Goal: Task Accomplishment & Management: Complete application form

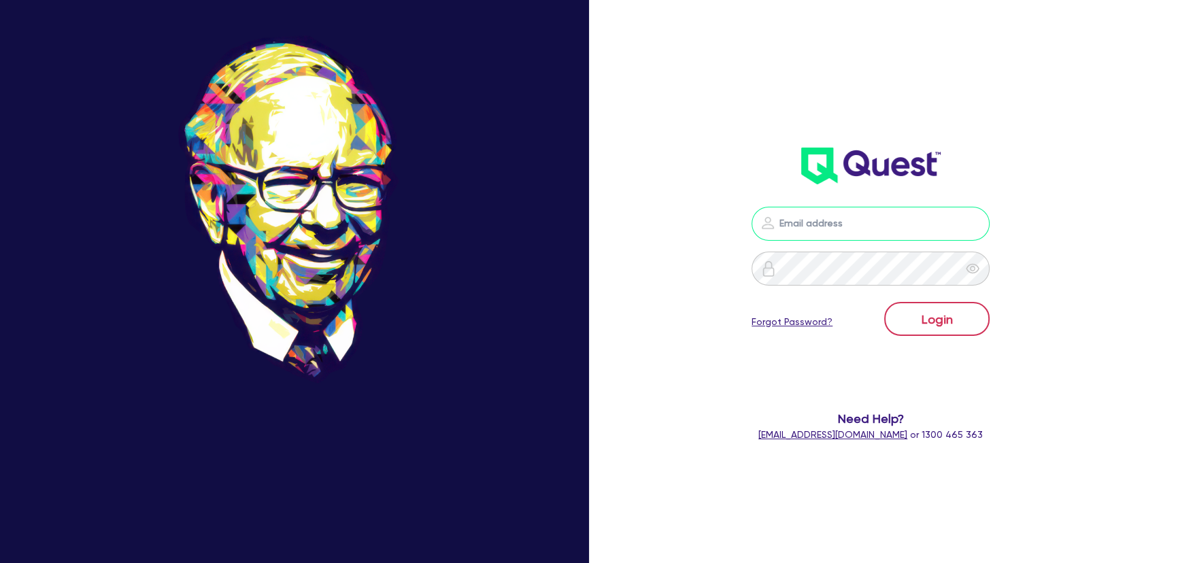
type input "[PERSON_NAME][EMAIL_ADDRESS][PERSON_NAME][DOMAIN_NAME]"
click at [951, 327] on button "Login" at bounding box center [936, 319] width 105 height 34
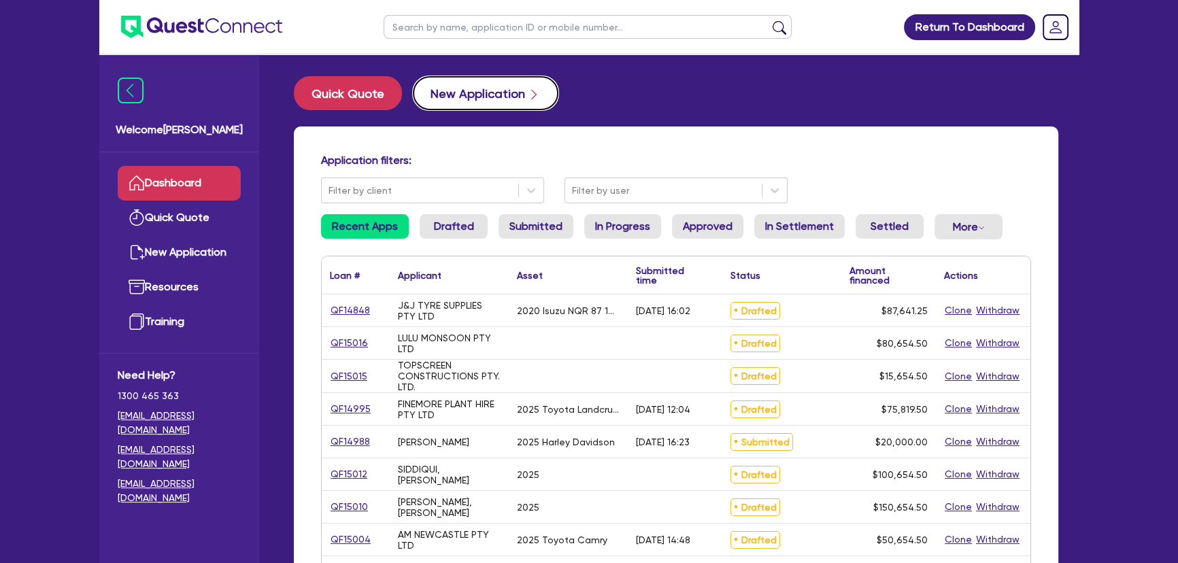
click at [484, 104] on button "New Application" at bounding box center [486, 93] width 146 height 34
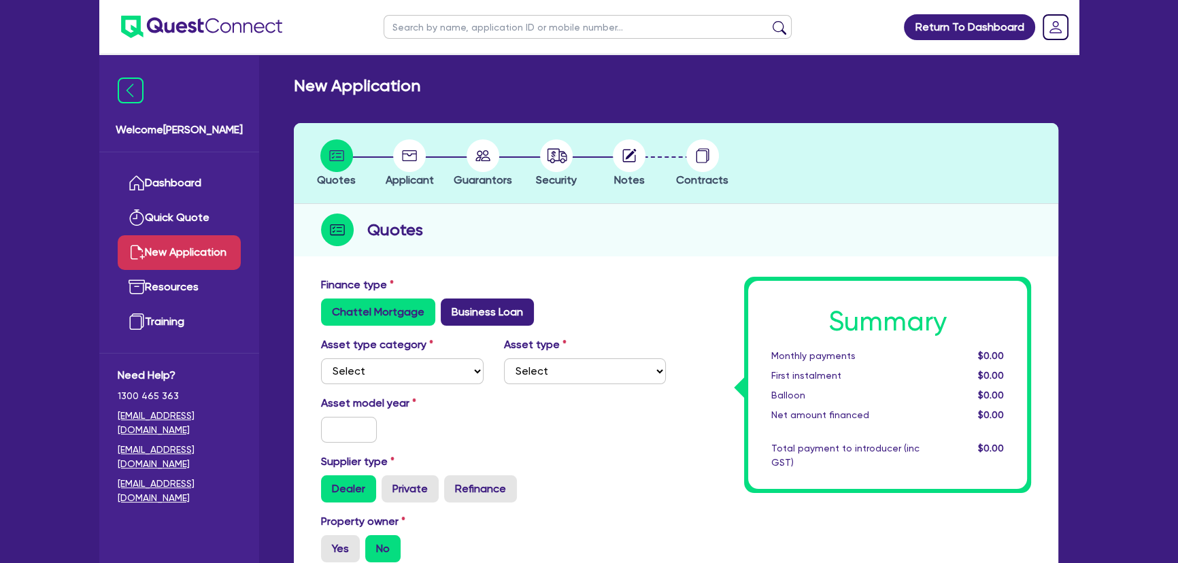
click at [492, 313] on label "Business Loan" at bounding box center [487, 311] width 93 height 27
click at [449, 307] on input "Business Loan" at bounding box center [445, 302] width 9 height 9
radio input "true"
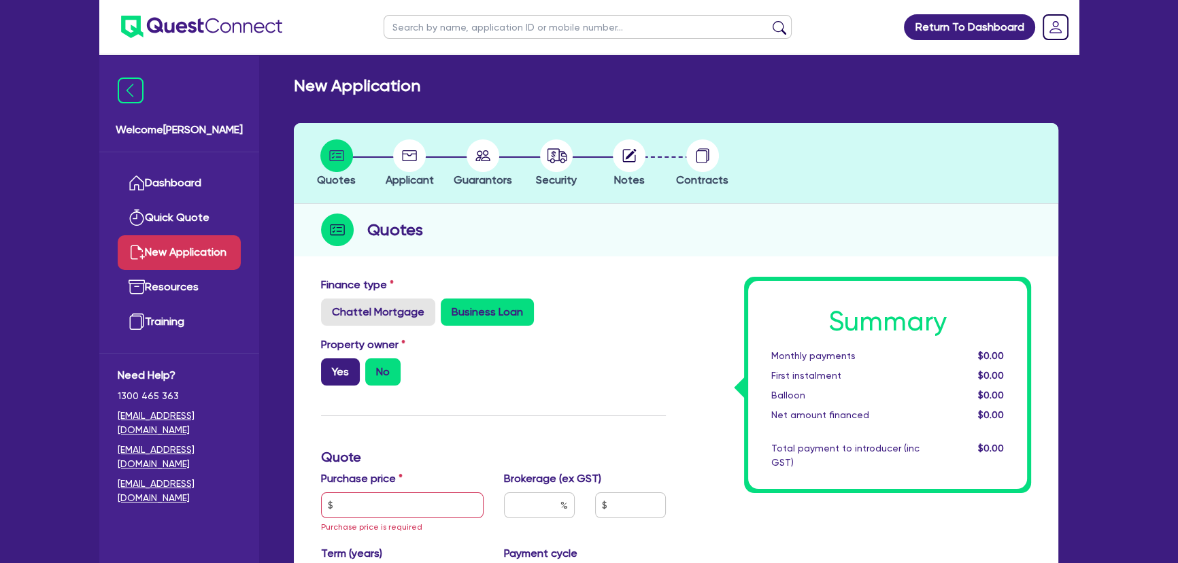
click at [334, 377] on label "Yes" at bounding box center [340, 371] width 39 height 27
click at [330, 367] on input "Yes" at bounding box center [325, 362] width 9 height 9
radio input "true"
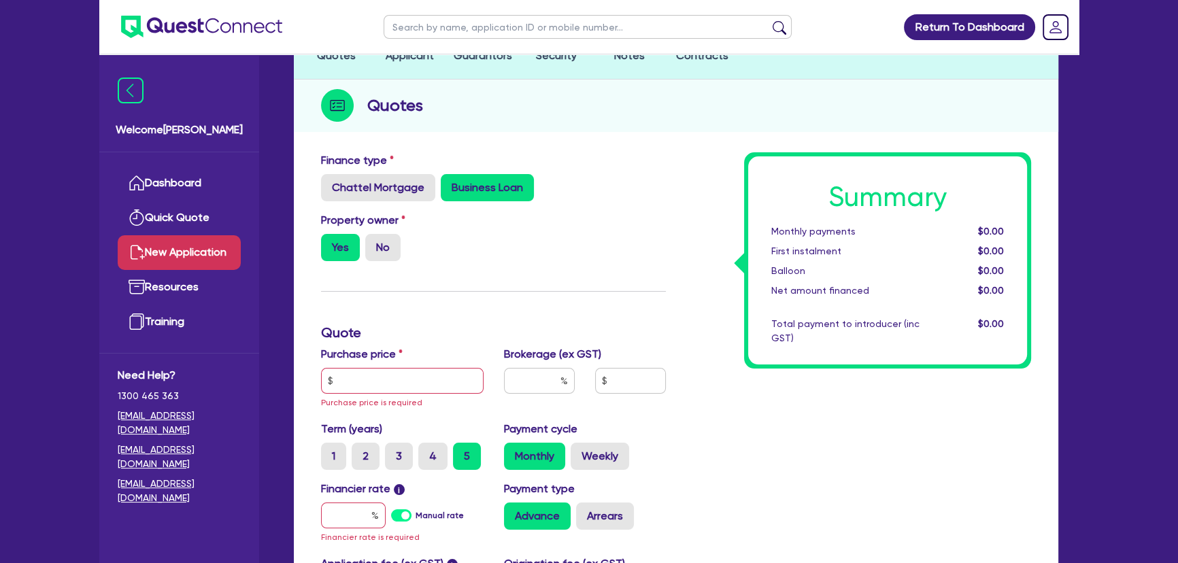
scroll to position [309, 0]
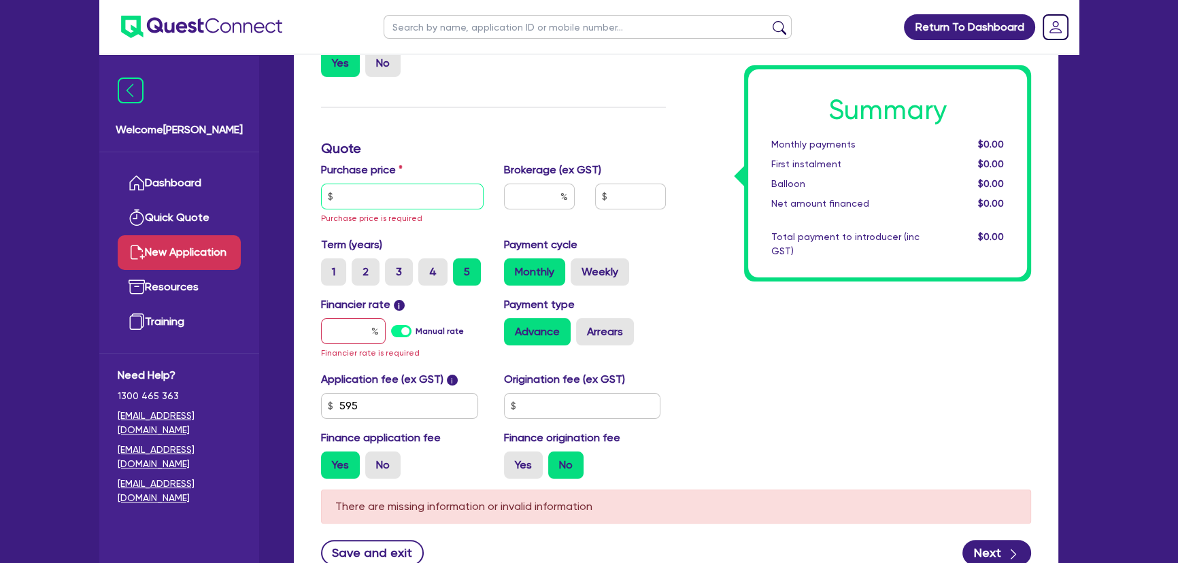
click at [373, 184] on input "text" at bounding box center [402, 197] width 163 height 26
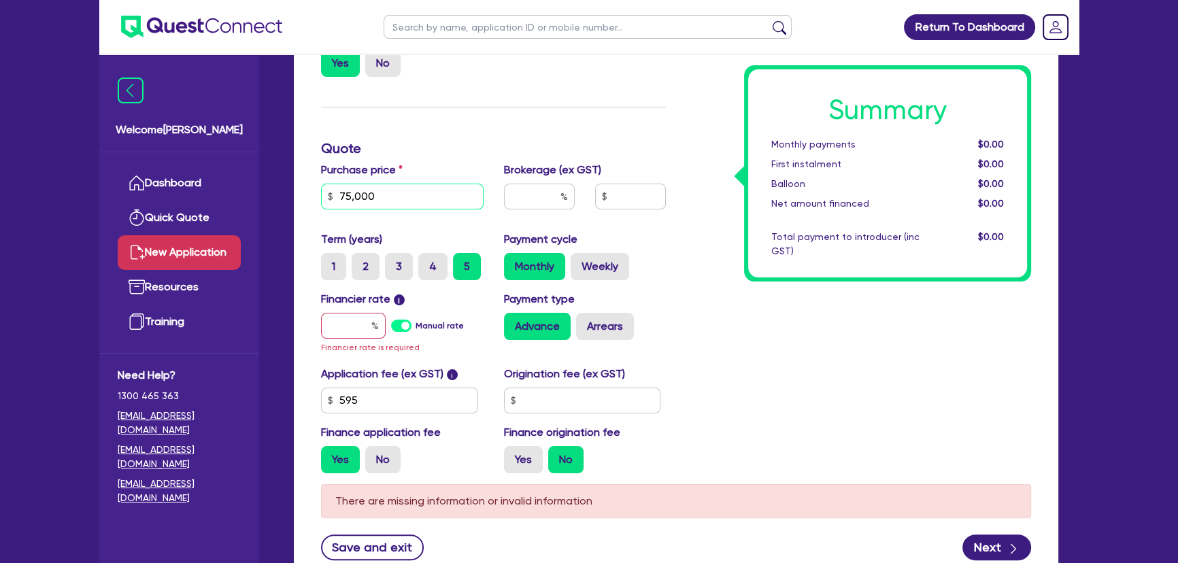
type input "75,000"
click at [339, 333] on input "text" at bounding box center [353, 326] width 65 height 26
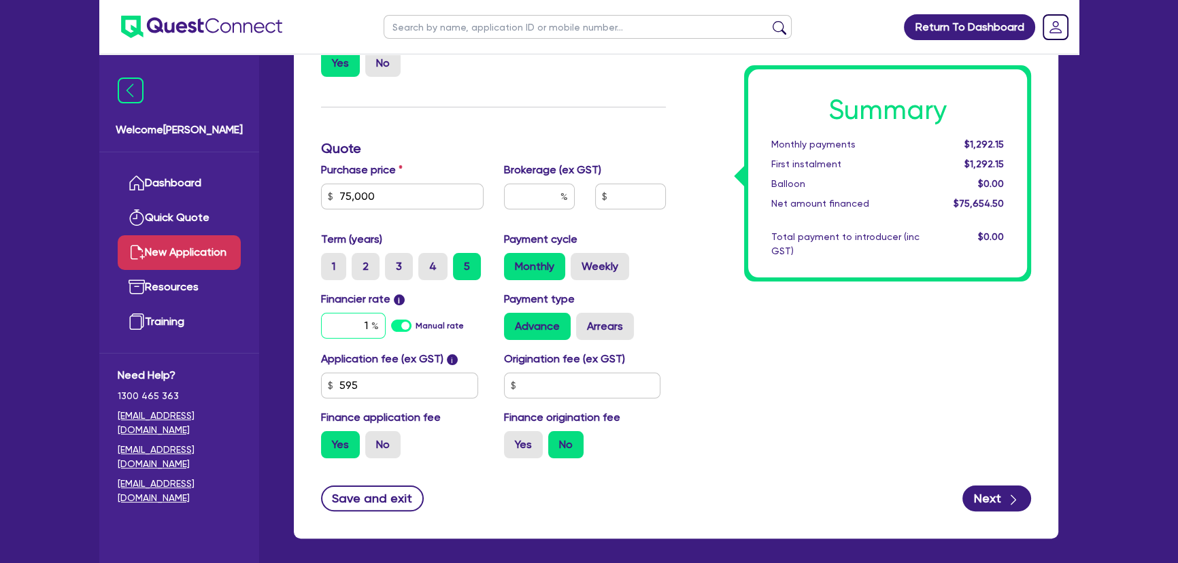
type input "1"
click at [559, 194] on input "text" at bounding box center [539, 197] width 71 height 26
type input "6"
type input "4,539.27"
type input "6"
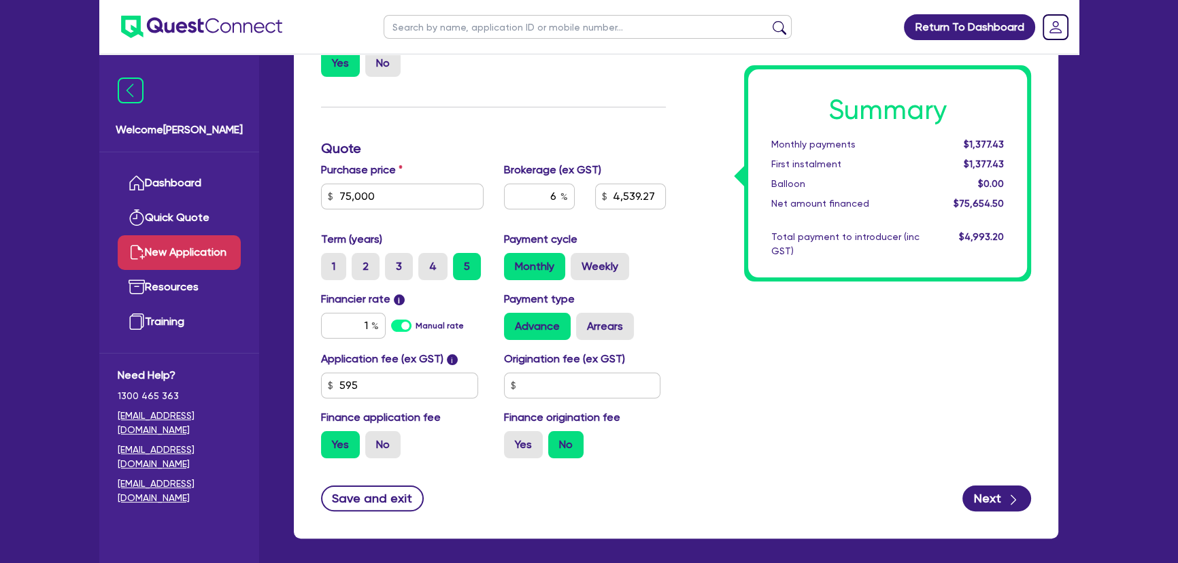
type input "4,539.27"
click at [652, 320] on div "Advance Arrears" at bounding box center [585, 326] width 163 height 27
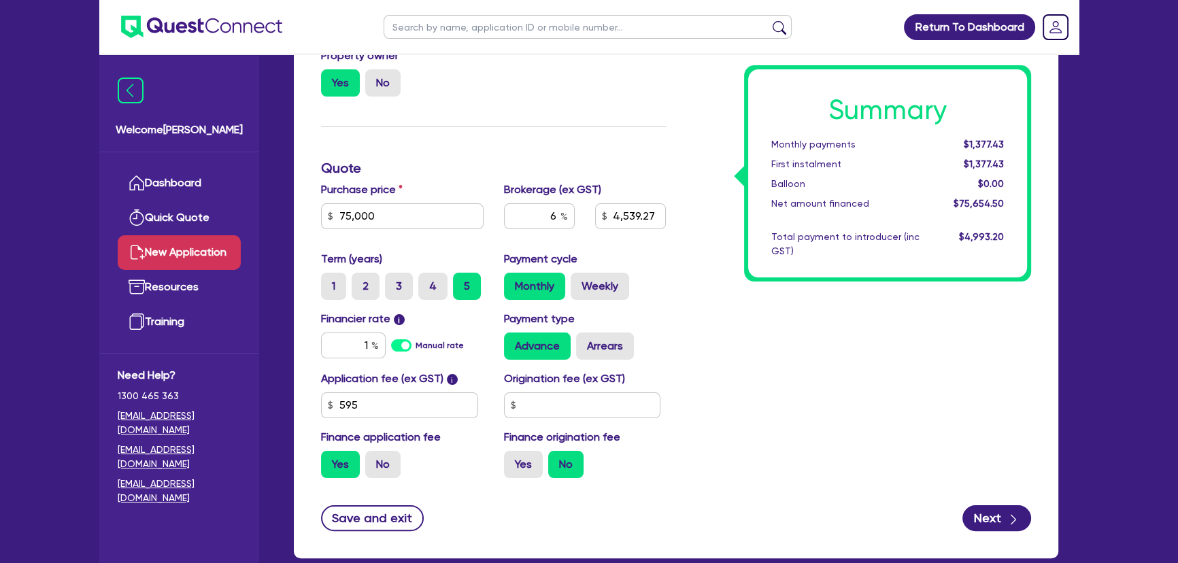
scroll to position [181, 0]
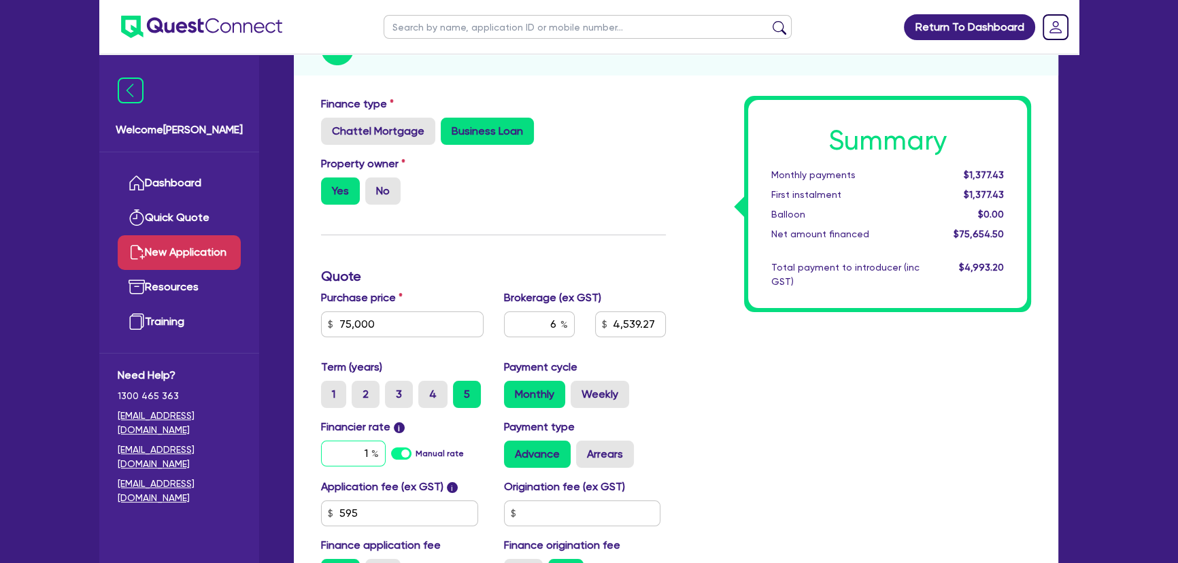
click at [370, 453] on input "1" at bounding box center [353, 454] width 65 height 26
type input "17"
click at [911, 386] on div "Summary Monthly payments Calculating... First instalment Calculating... Balloon…" at bounding box center [858, 346] width 365 height 501
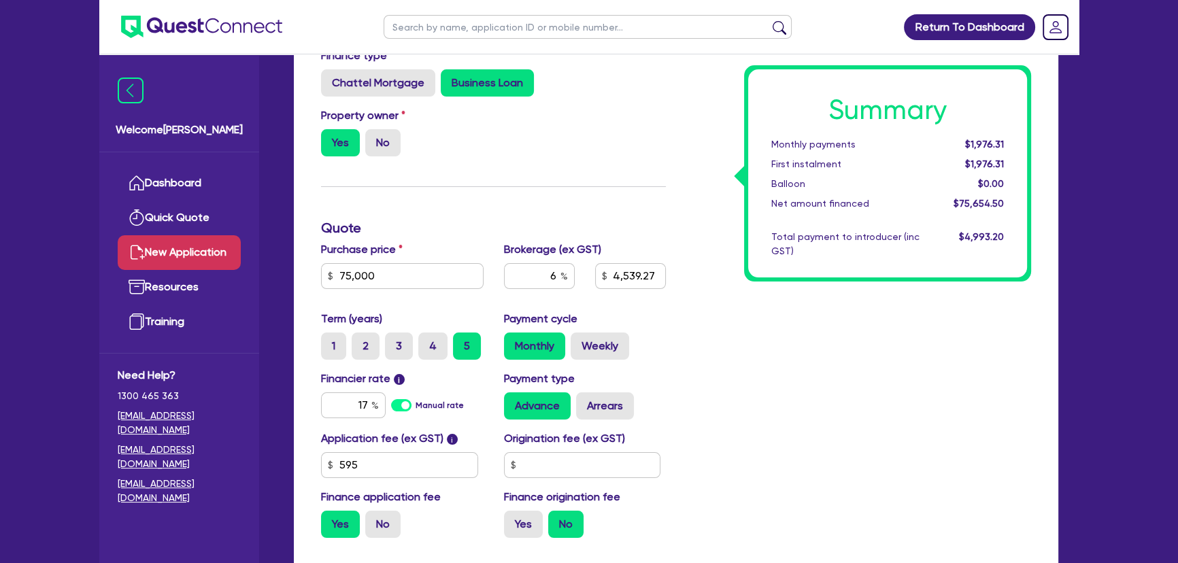
scroll to position [366, 0]
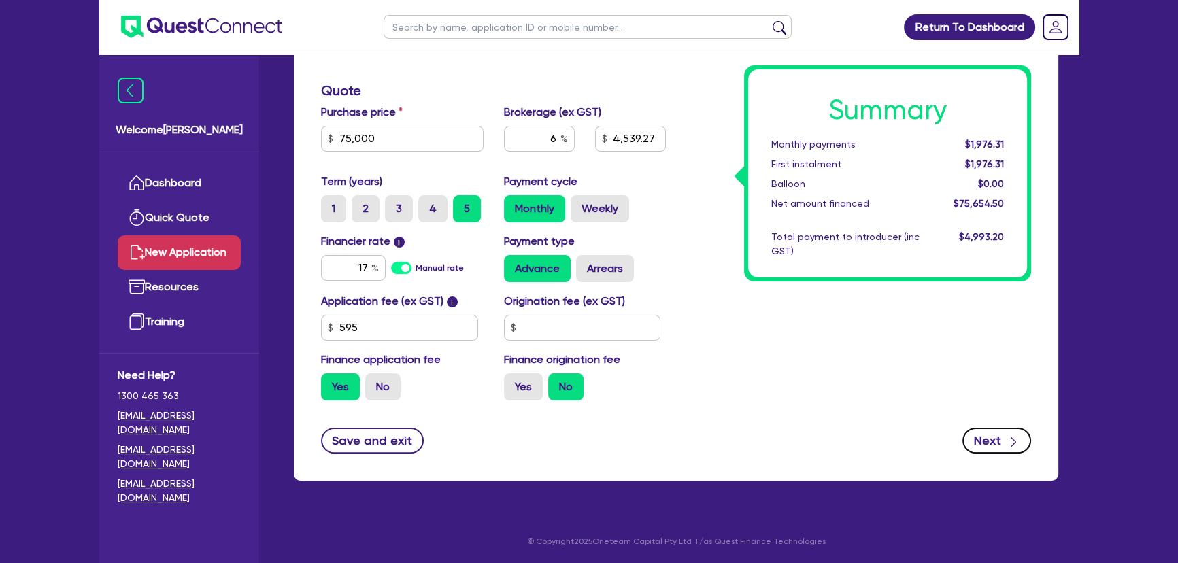
click at [978, 445] on button "Next" at bounding box center [996, 441] width 69 height 26
type input "4,539.27"
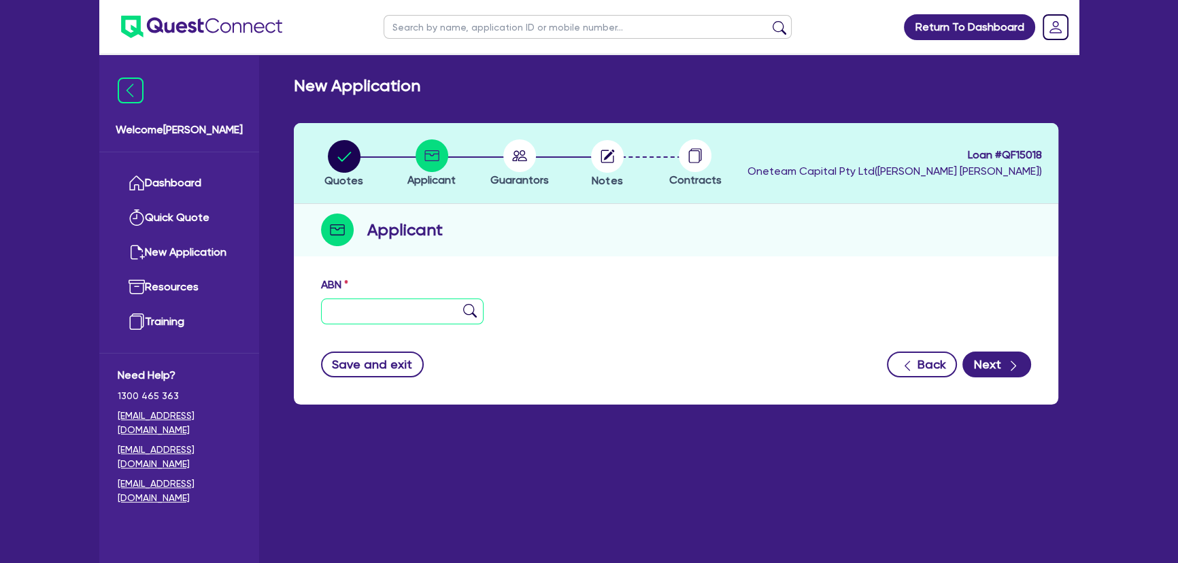
click at [398, 313] on input "text" at bounding box center [402, 311] width 163 height 26
paste input "32 178 753 366"
type input "32 178 753 366"
click at [464, 313] on img at bounding box center [470, 311] width 14 height 14
click at [465, 309] on img at bounding box center [470, 311] width 14 height 14
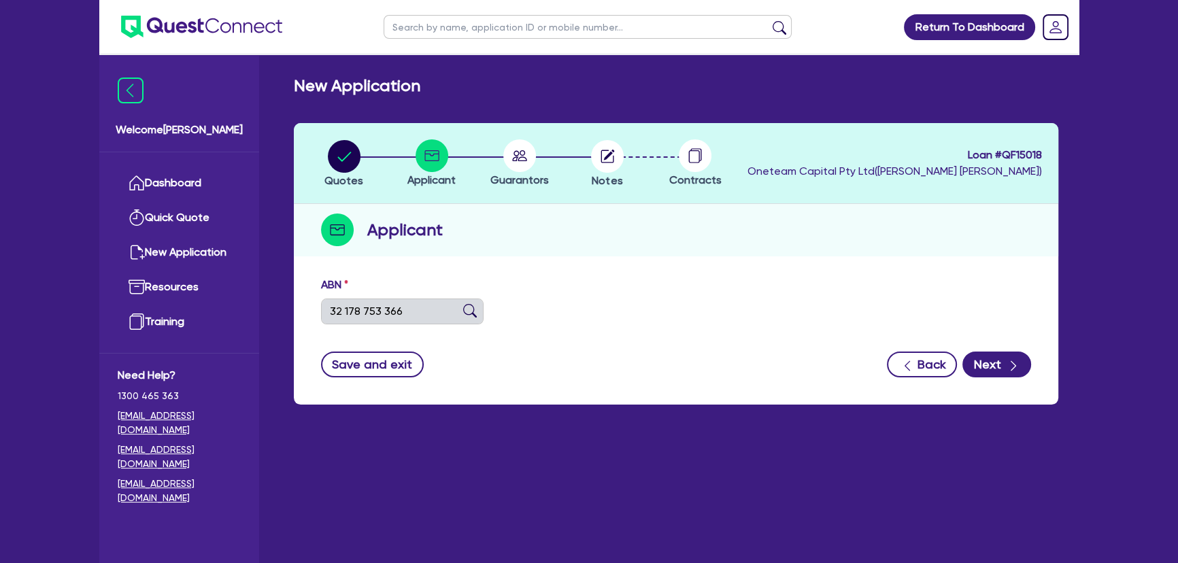
type input "[PERSON_NAME]"
type input "ELECTRUM ASSET SERVICES"
select select "SOLE_TRADER"
type input "01/07/2019"
type input "01/01/2020"
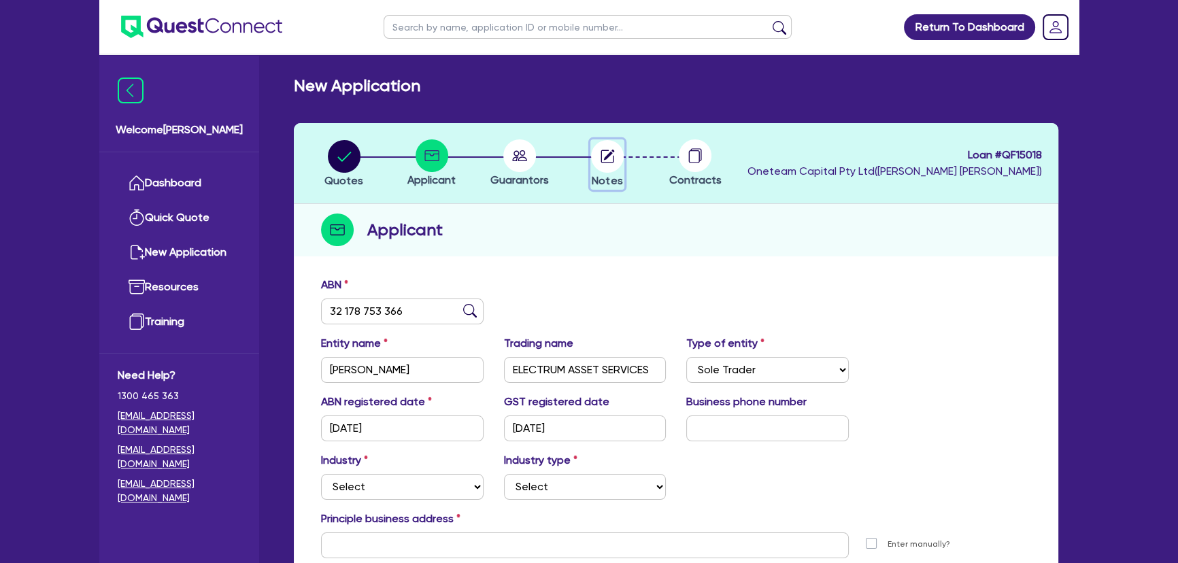
click at [598, 158] on circle "button" at bounding box center [607, 156] width 33 height 33
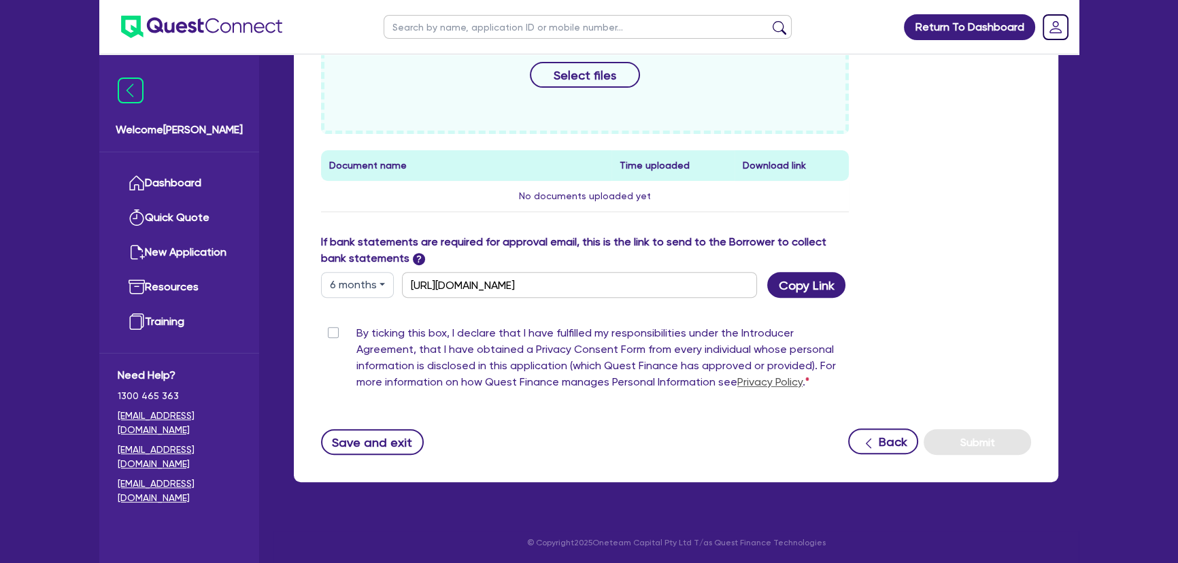
scroll to position [649, 0]
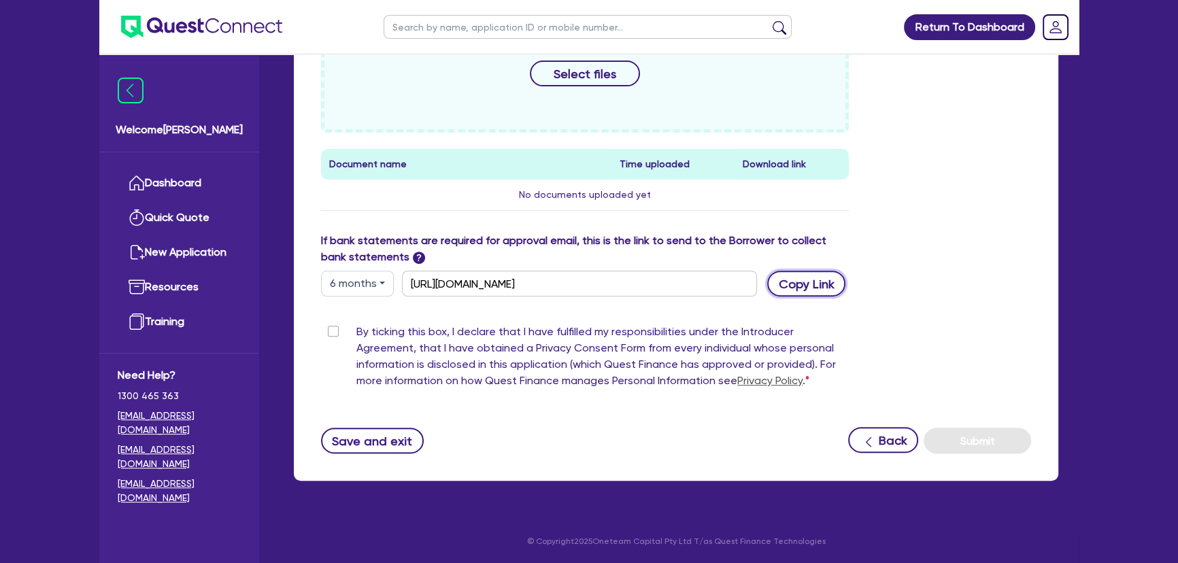
click at [791, 274] on button "Copy Link" at bounding box center [806, 284] width 78 height 26
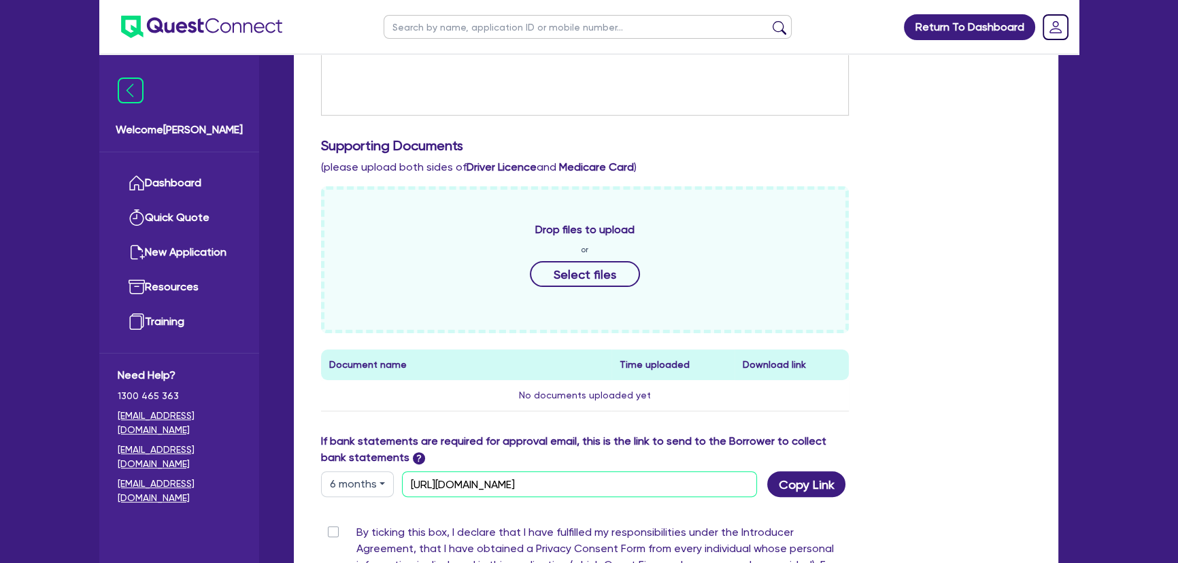
scroll to position [279, 0]
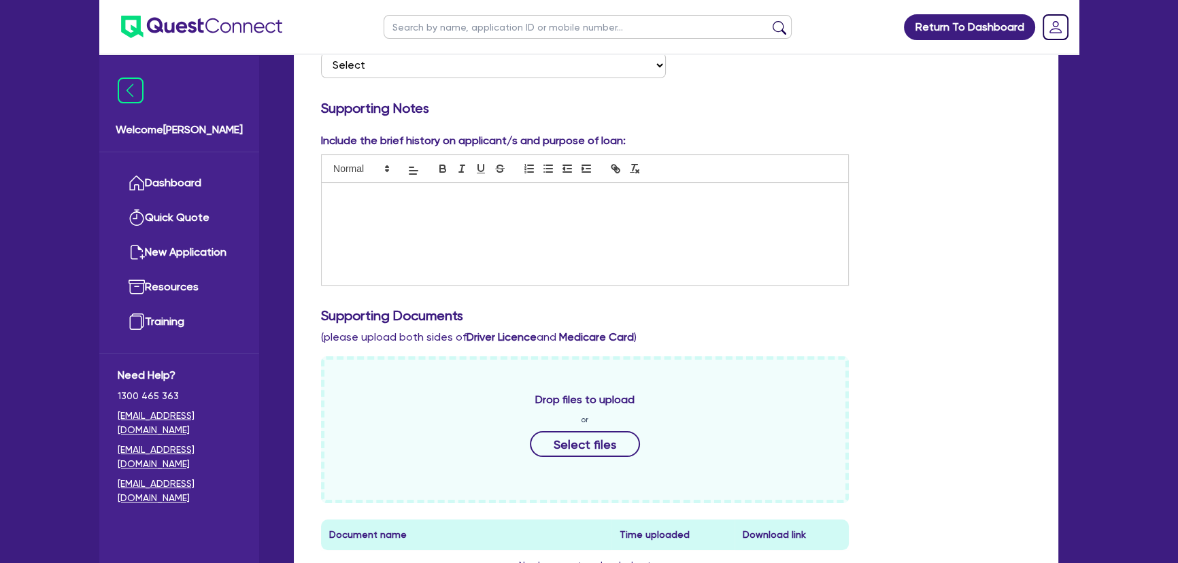
click at [209, 20] on img at bounding box center [201, 27] width 161 height 22
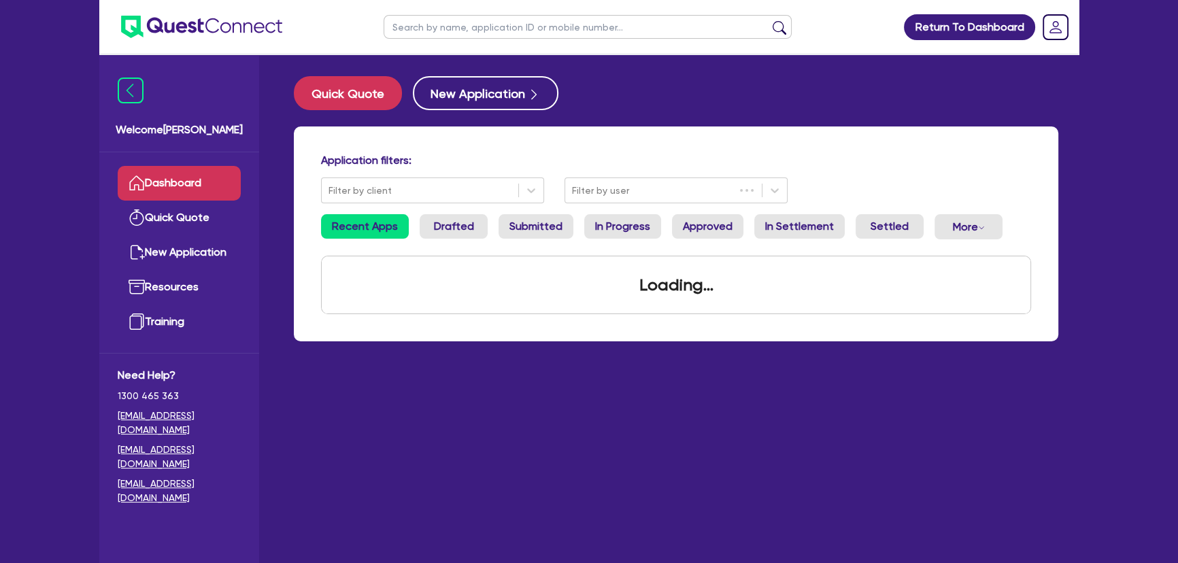
drag, startPoint x: 624, startPoint y: 176, endPoint x: 608, endPoint y: 204, distance: 32.3
click at [618, 186] on div "Application filters: Filter by client Filter by user" at bounding box center [676, 179] width 730 height 50
click at [609, 202] on div "Filter by user" at bounding box center [675, 190] width 223 height 26
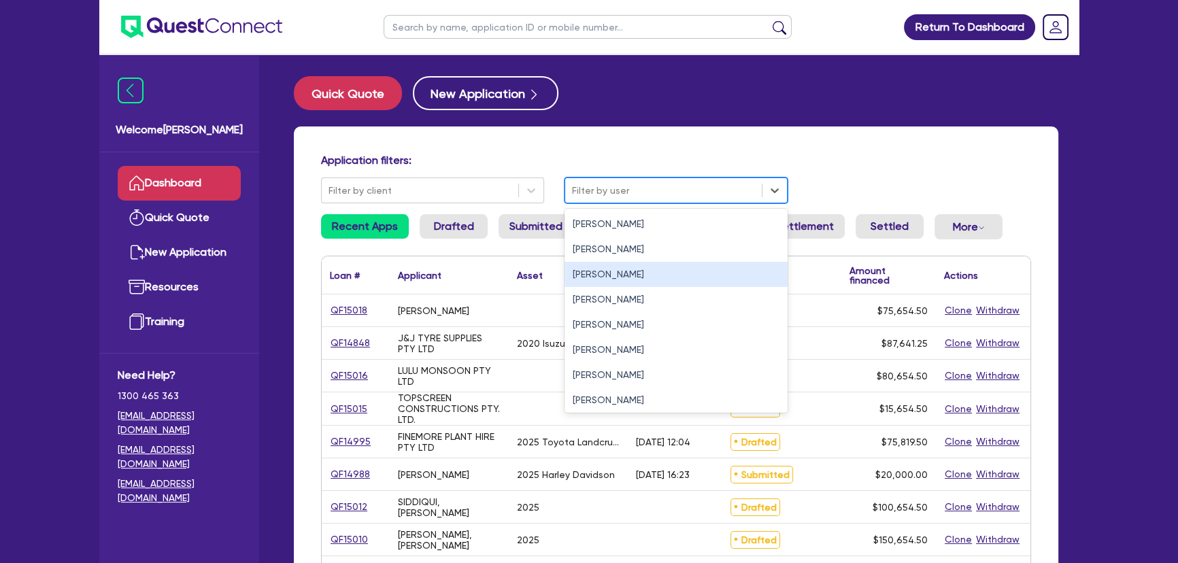
click at [602, 279] on div "[PERSON_NAME]" at bounding box center [675, 274] width 223 height 25
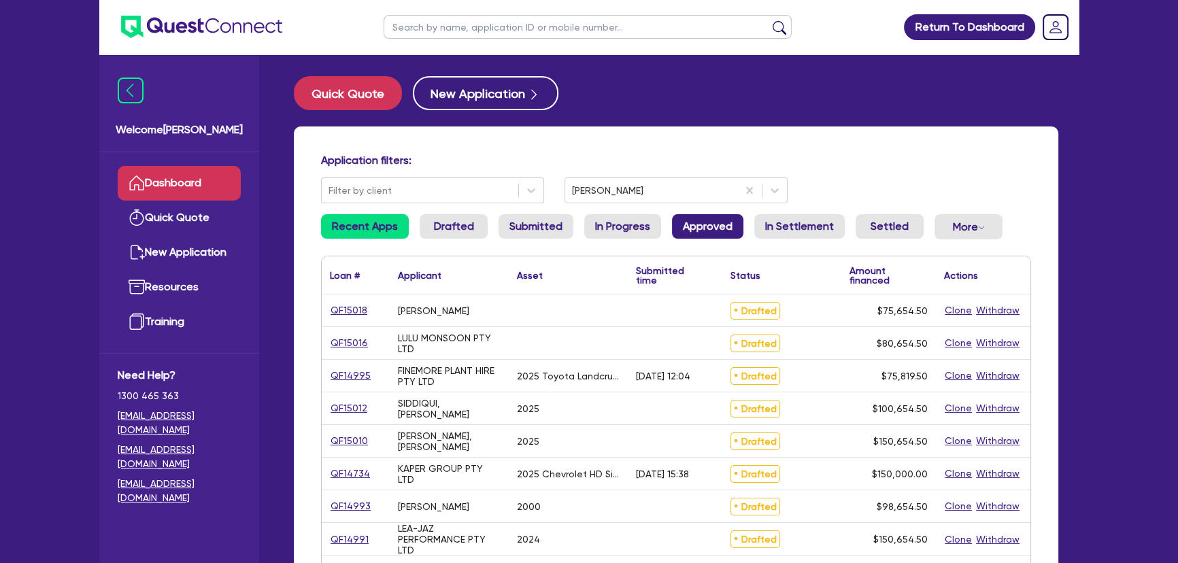
click at [728, 224] on link "Approved" at bounding box center [707, 226] width 71 height 24
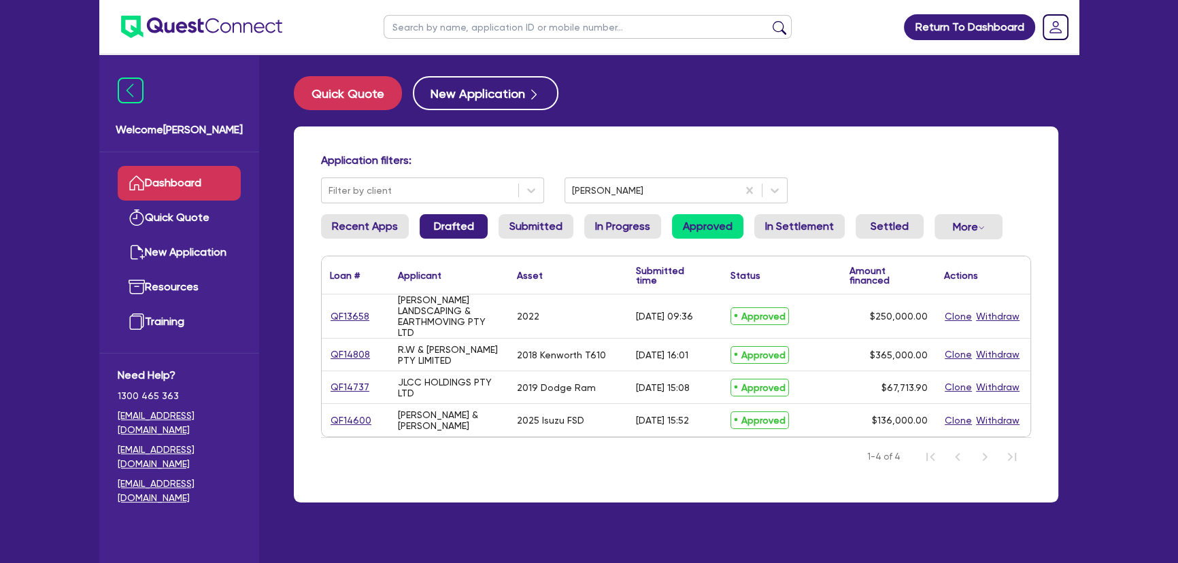
click at [462, 233] on link "Drafted" at bounding box center [454, 226] width 68 height 24
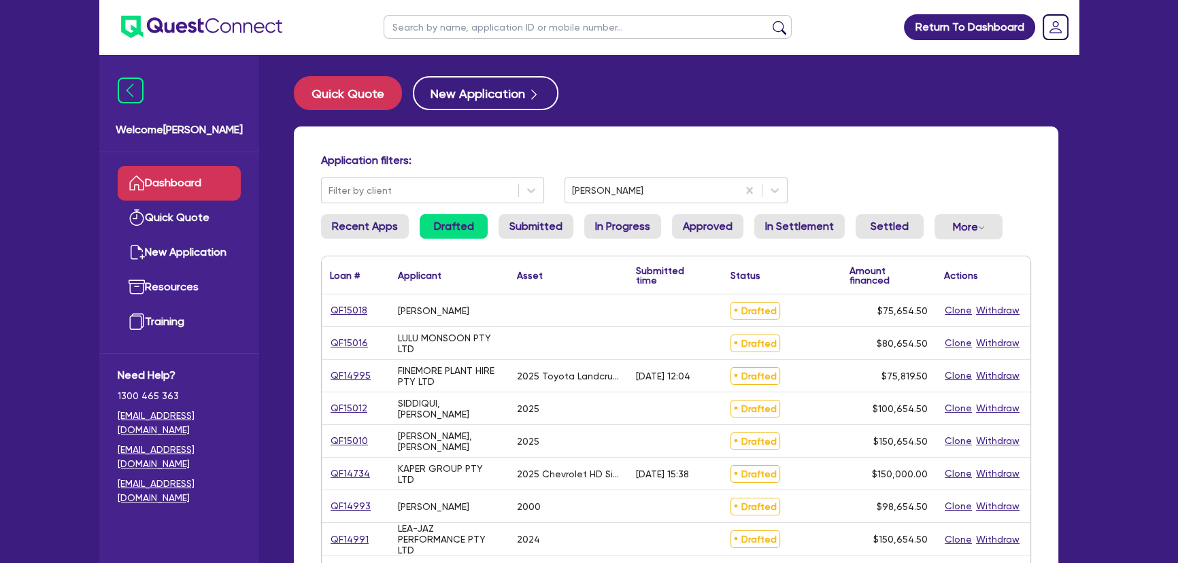
scroll to position [185, 0]
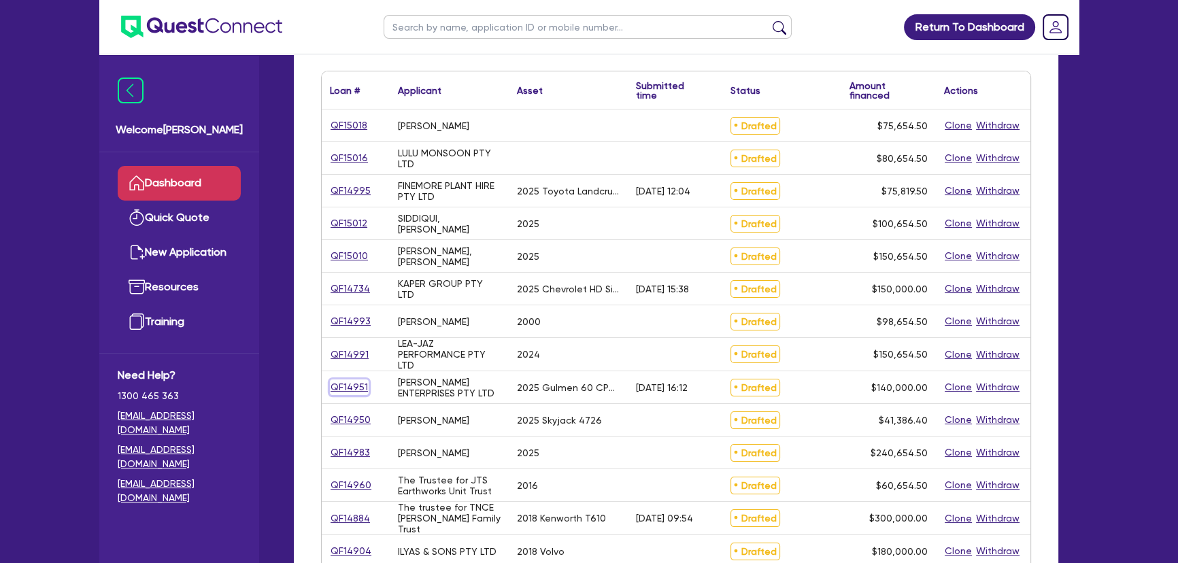
click at [354, 386] on link "QF14951" at bounding box center [349, 387] width 39 height 16
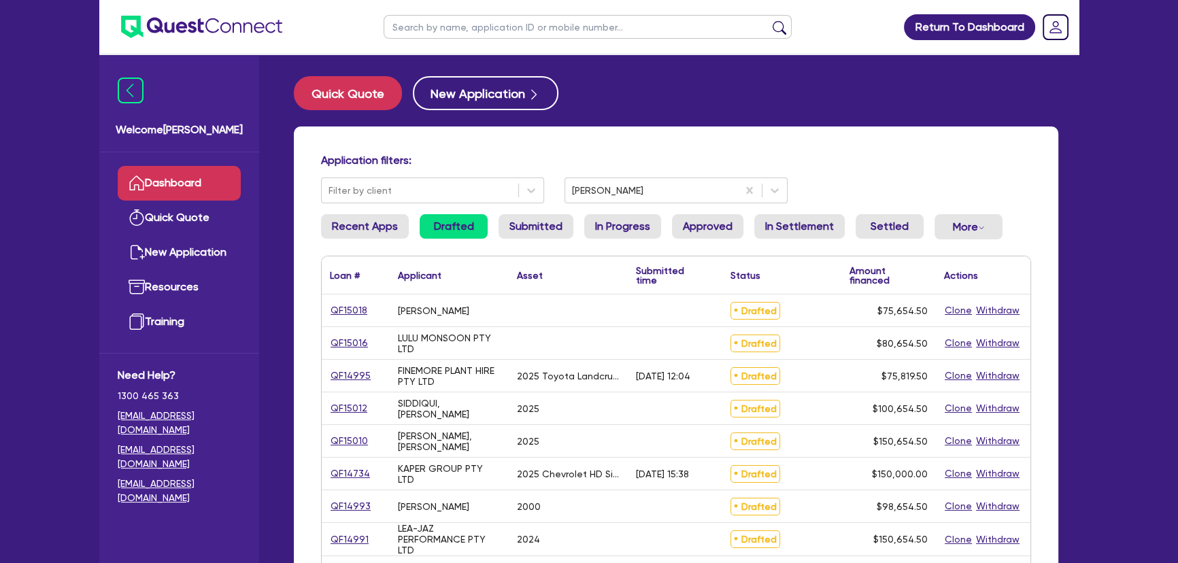
select select "SECONDARY_ASSETS"
select select "PRINTING_AND_PACKAGING_EQUIPMENT"
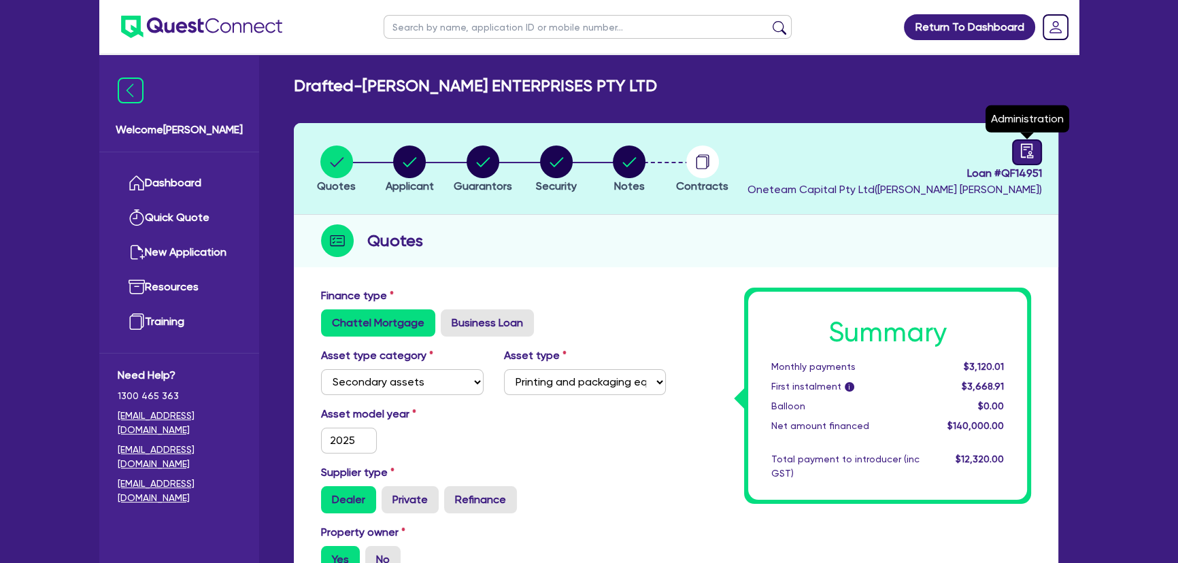
click at [1022, 153] on icon "audit" at bounding box center [1026, 150] width 15 height 15
select select "DRAFTED_AMENDED"
select select "Other"
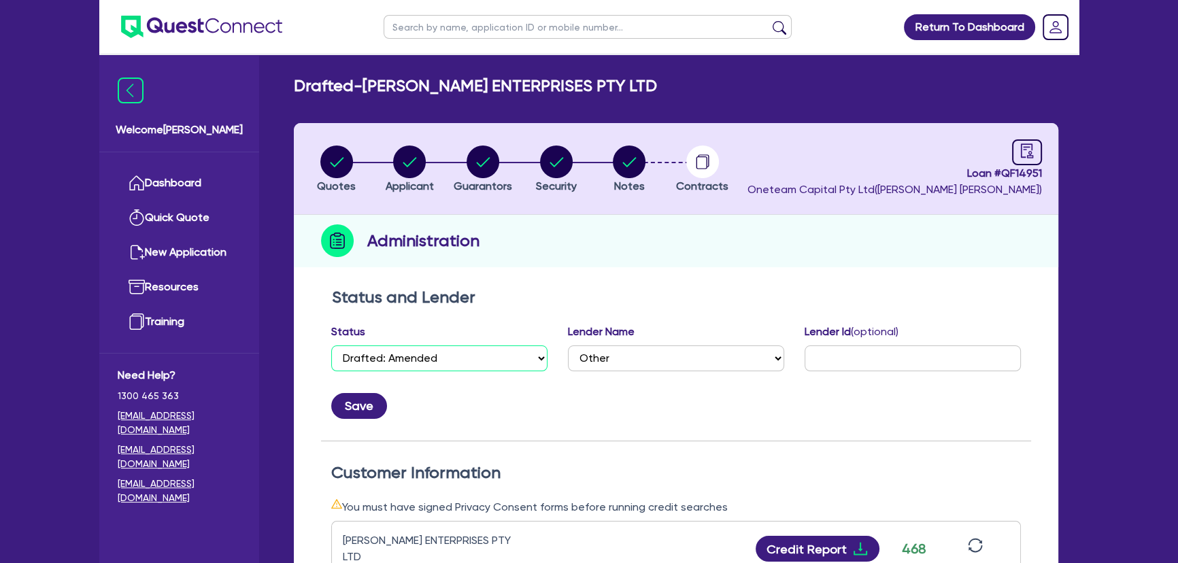
click at [432, 352] on select "Select Quoted Drafted: New Drafted: Amended Submitted: New Submitted: Amended I…" at bounding box center [439, 358] width 216 height 26
select select "APPROVED_WAITING_FOR_MORE_INFO"
click at [331, 345] on select "Select Quoted Drafted: New Drafted: Amended Submitted: New Submitted: Amended I…" at bounding box center [439, 358] width 216 height 26
click at [356, 400] on button "Save" at bounding box center [359, 406] width 56 height 26
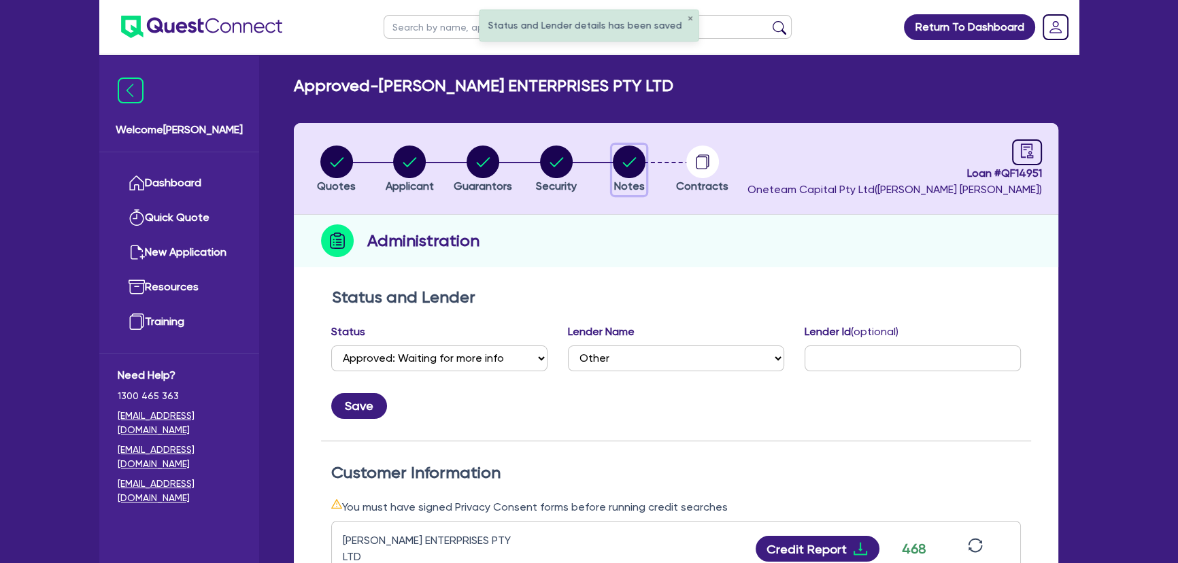
click at [625, 163] on circle "button" at bounding box center [629, 162] width 33 height 33
select select "Other"
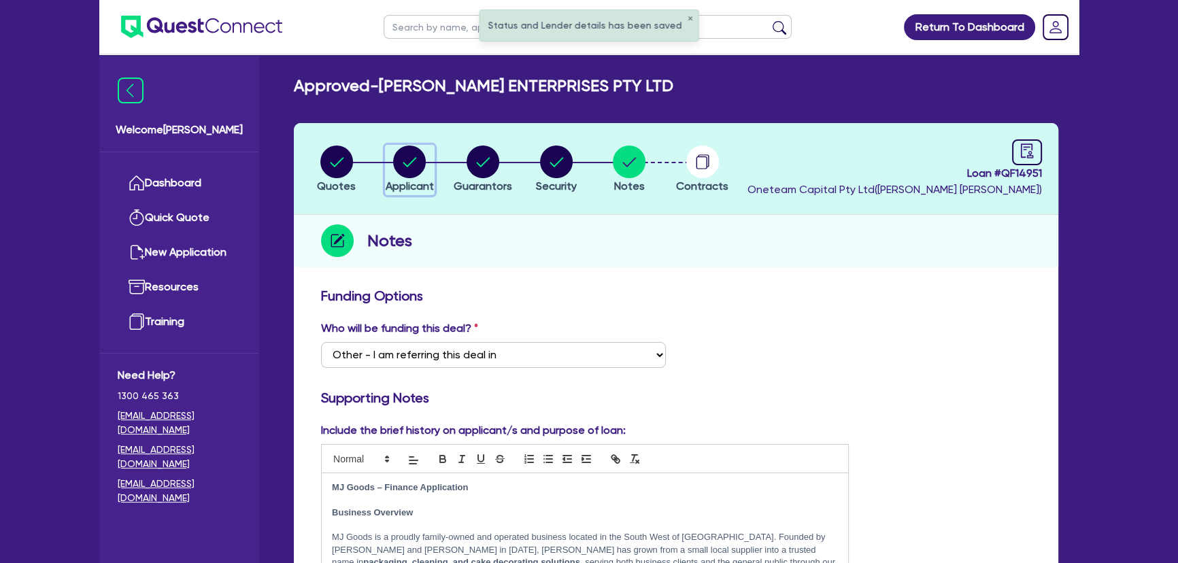
click at [421, 163] on circle "button" at bounding box center [409, 162] width 33 height 33
select select "COMPANY"
select select "MANUFACTURING"
select select "PULP_AND_PAPER"
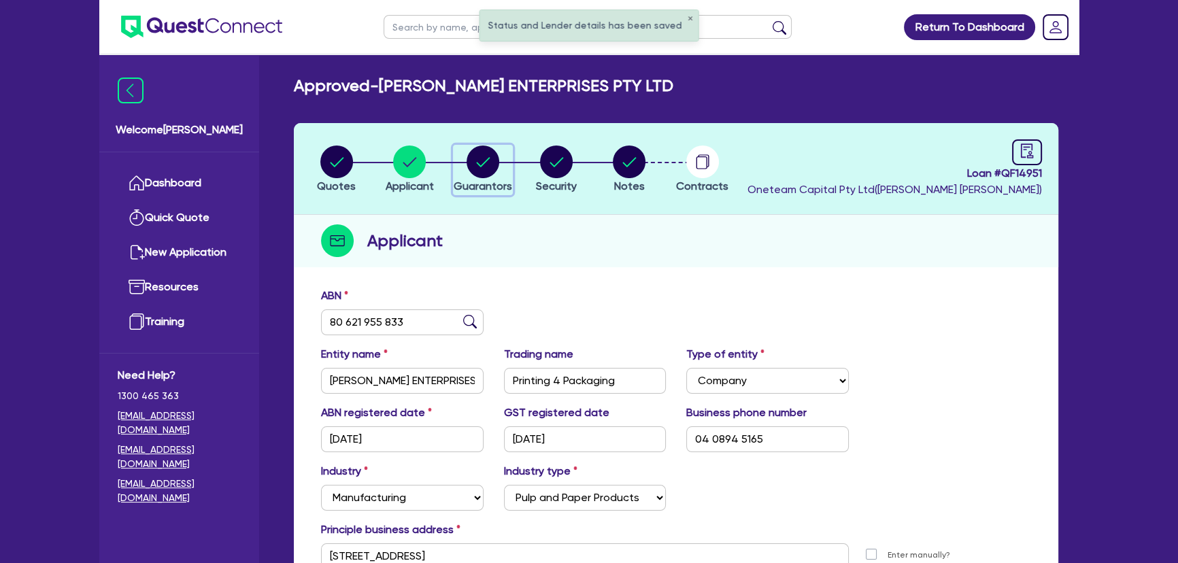
click at [475, 160] on circle "button" at bounding box center [482, 162] width 33 height 33
select select "MR"
select select "WA"
select select "MARRIED"
select select "PROPERTY"
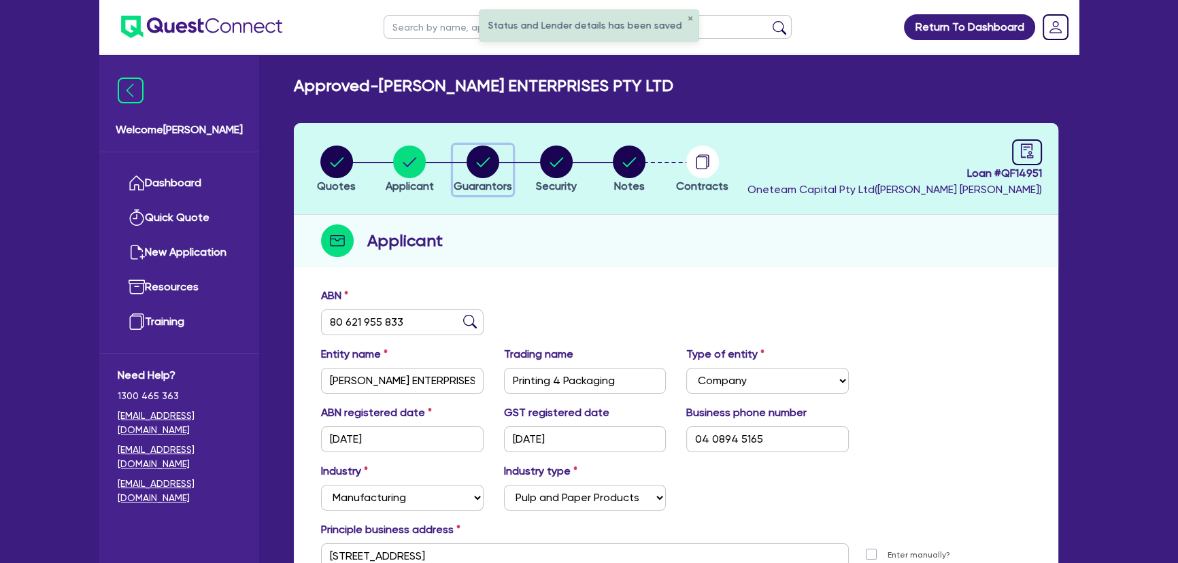
select select "TRUCK"
select select "EQUIPMENT"
select select "CASH"
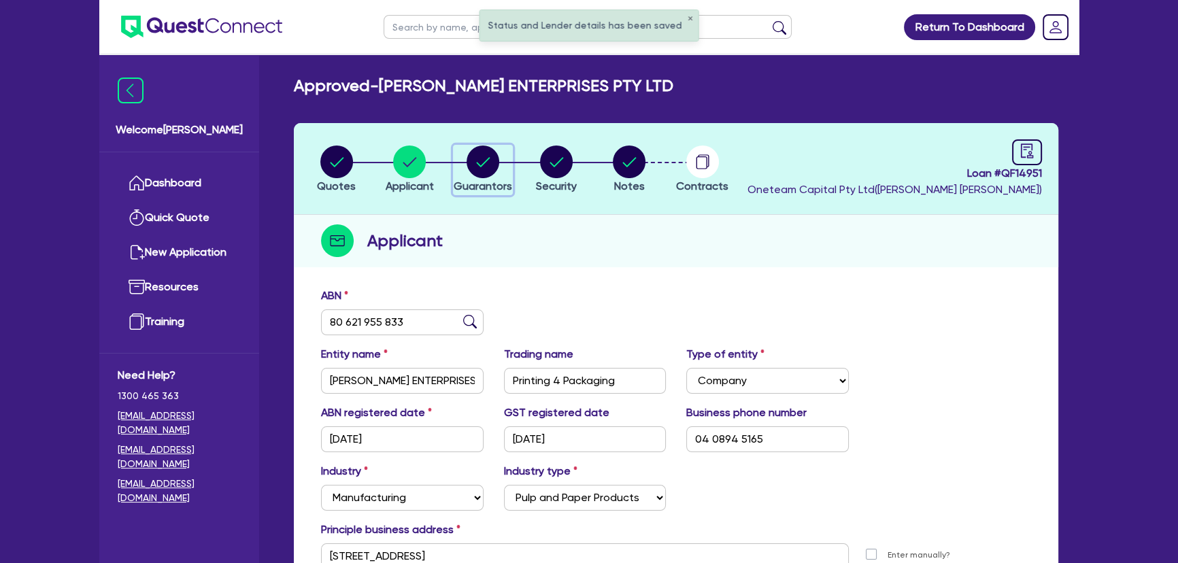
select select "TRAILER"
select select "MORTGAGE"
select select "TRUCK_LOAN"
select select "EQUIPMENT_LOAN"
select select "TRUCK_LOAN"
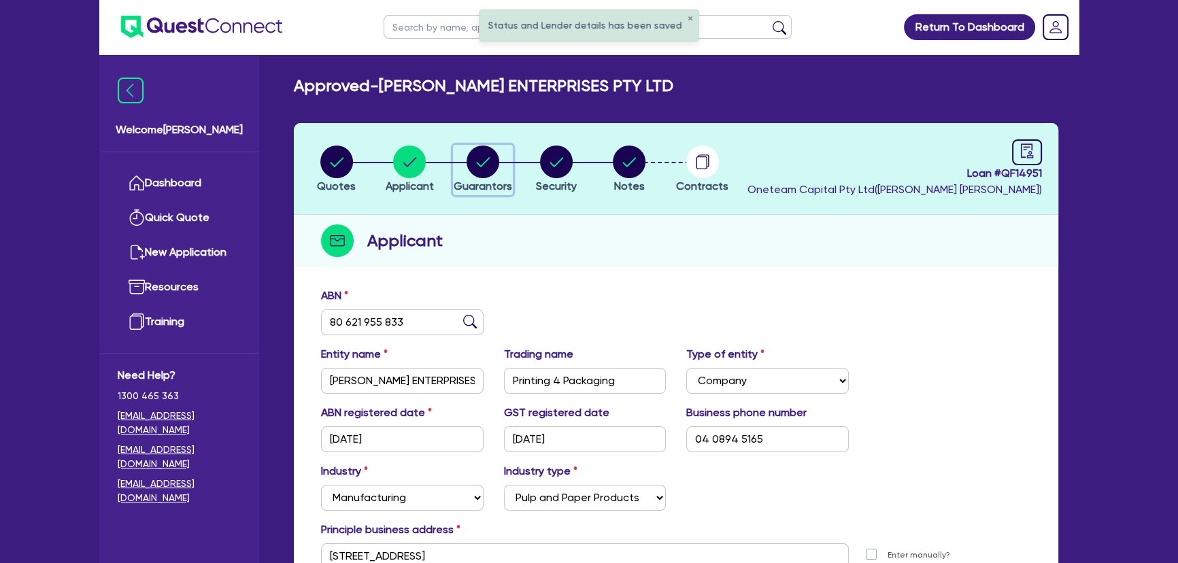
select select "OTHER"
select select "MRS"
select select "WA"
select select "MARRIED"
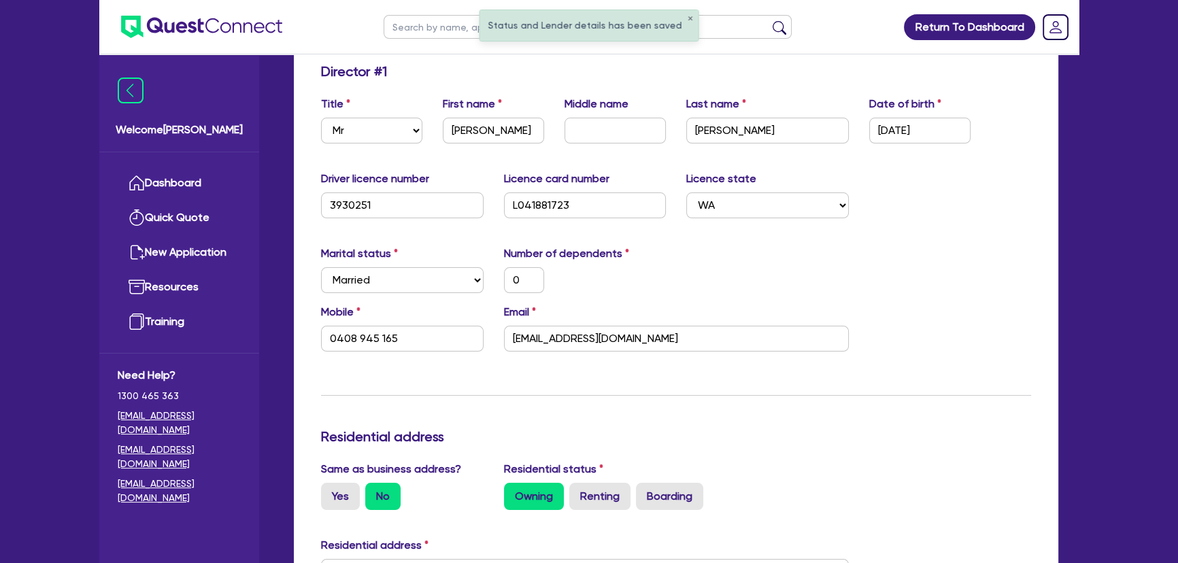
scroll to position [309, 0]
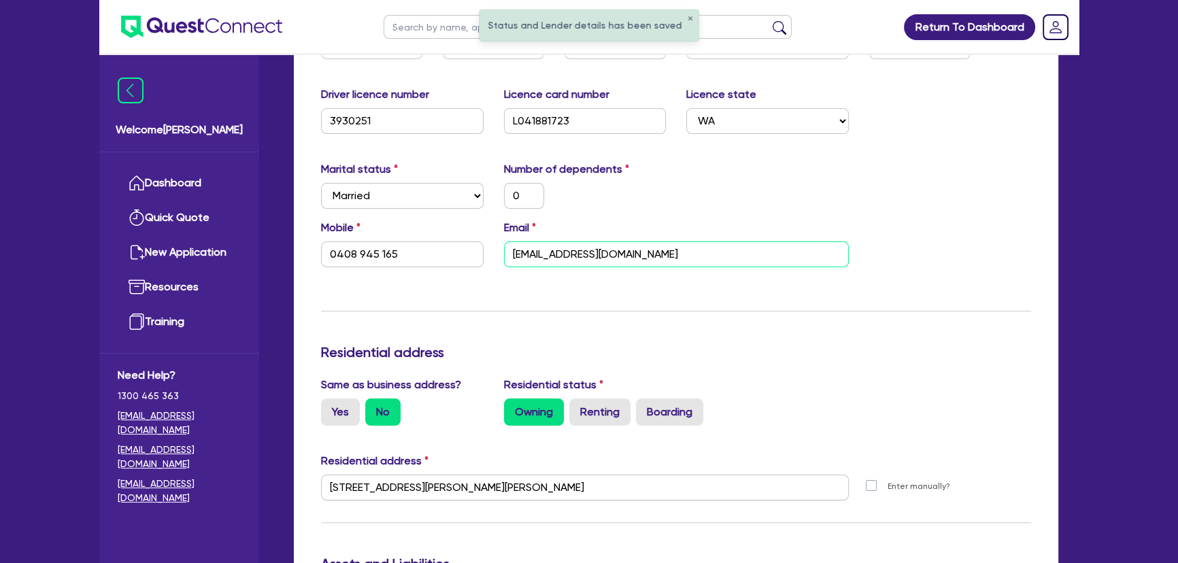
click at [610, 250] on input "sales@mjgoods.com.au" at bounding box center [676, 254] width 345 height 26
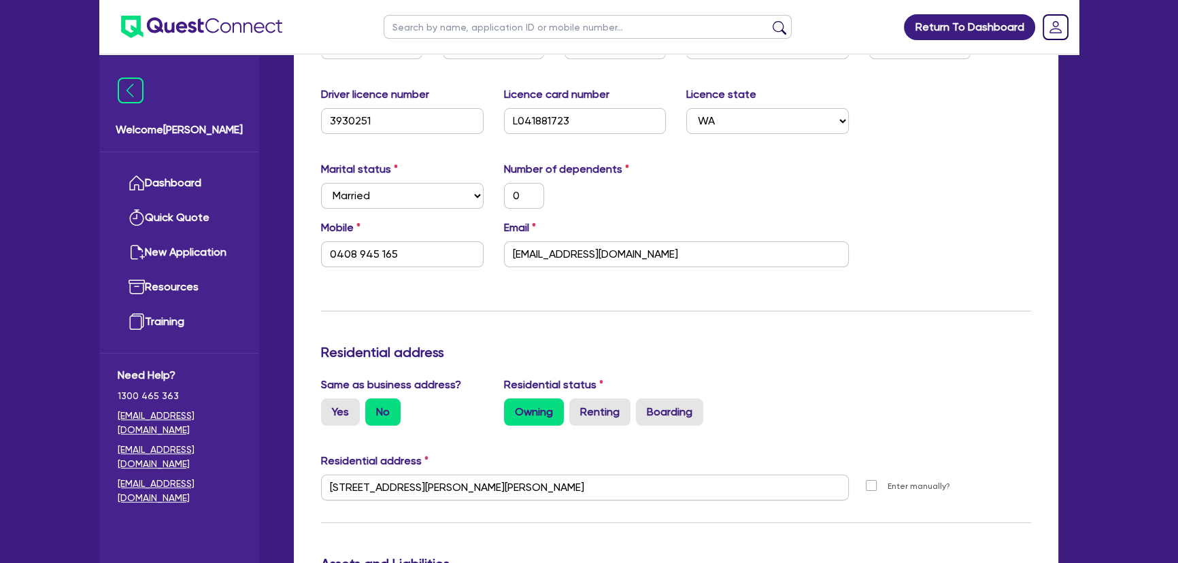
click at [893, 237] on div "Mobile 0408 945 165 Email sales@mjgoods.com.au" at bounding box center [676, 249] width 730 height 58
click at [148, 38] on ul at bounding box center [190, 27] width 183 height 54
click at [150, 27] on img at bounding box center [201, 27] width 161 height 22
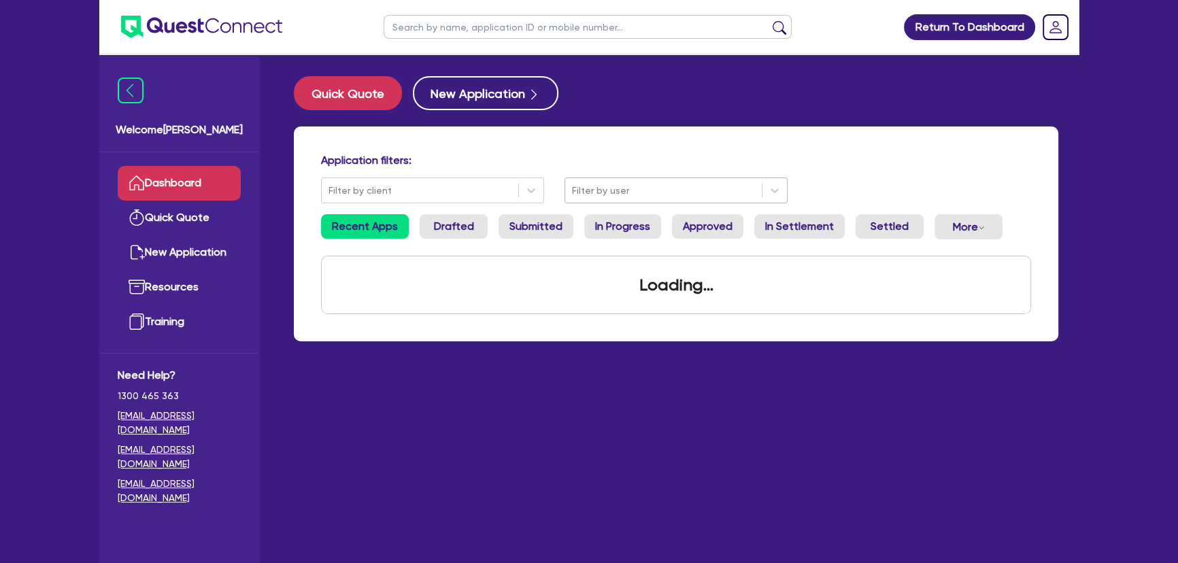
click at [590, 180] on div "Filter by user" at bounding box center [663, 191] width 196 height 22
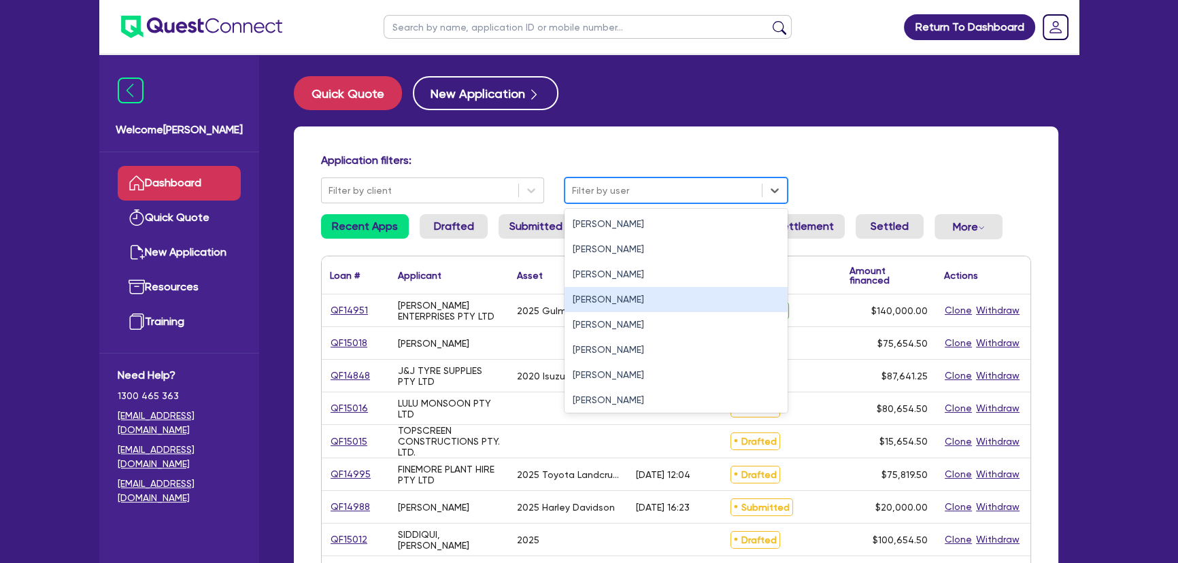
click at [592, 279] on div "[PERSON_NAME]" at bounding box center [675, 274] width 223 height 25
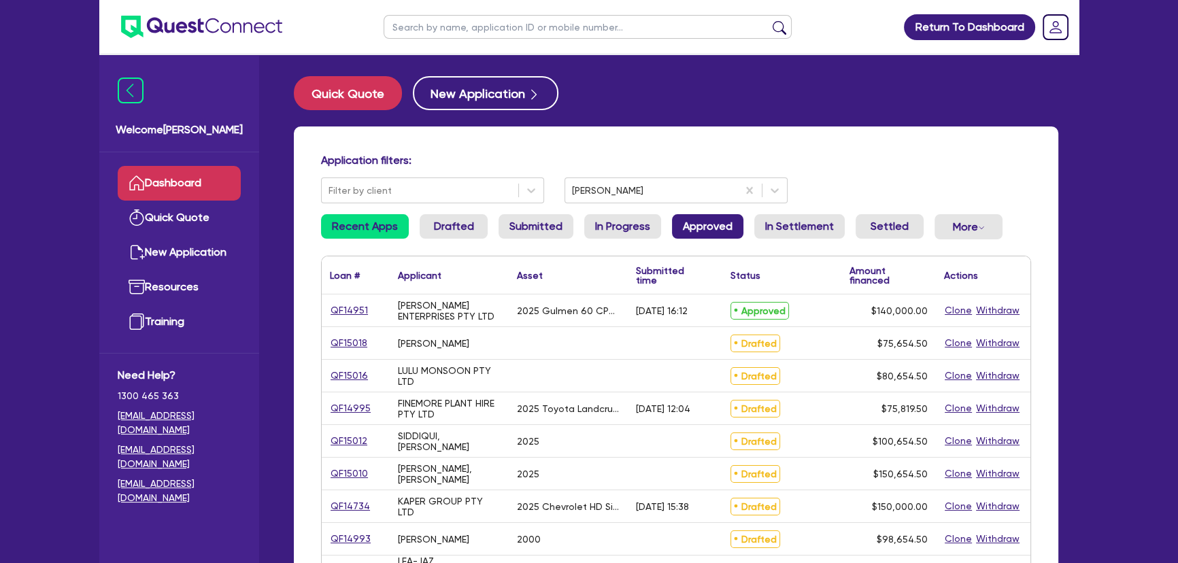
click at [708, 228] on link "Approved" at bounding box center [707, 226] width 71 height 24
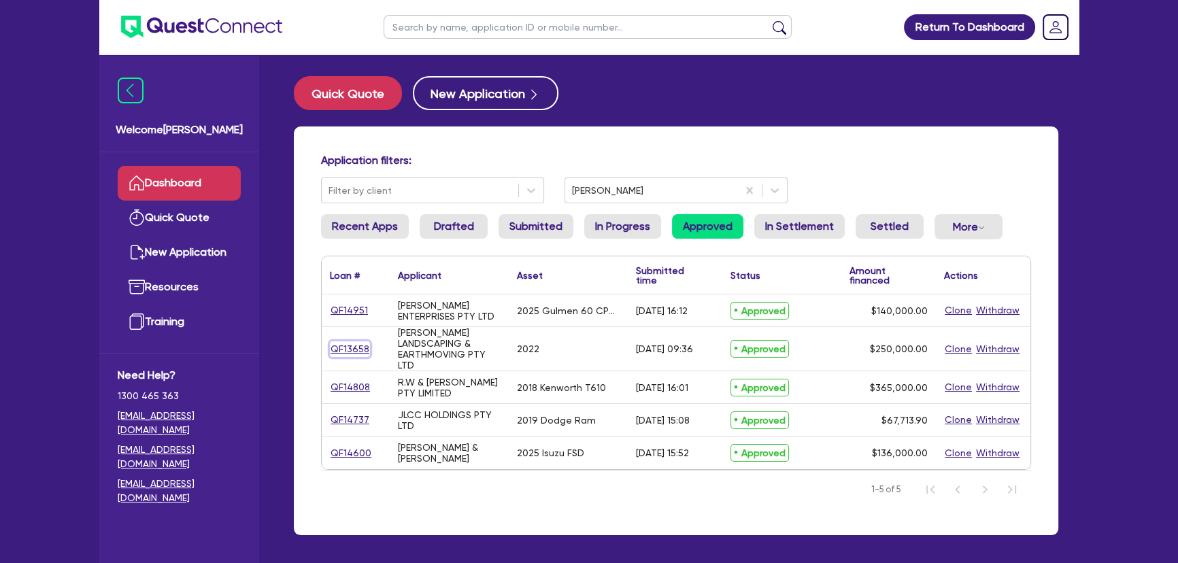
click at [355, 345] on link "QF13658" at bounding box center [350, 349] width 40 height 16
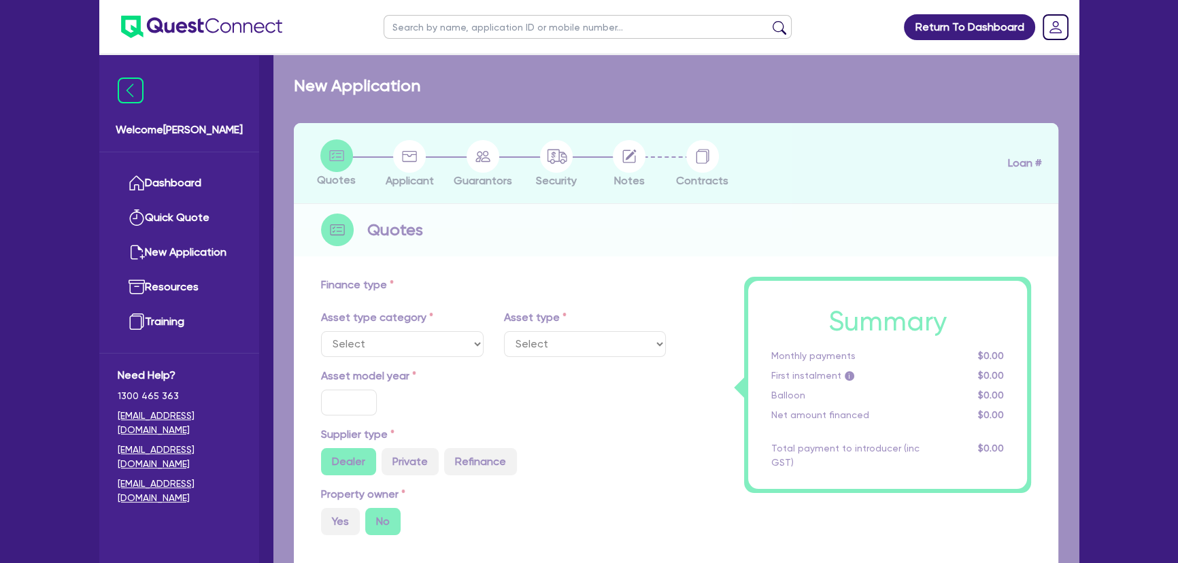
select select "PRIMARY_ASSETS"
type input "2022"
radio input "false"
radio input "true"
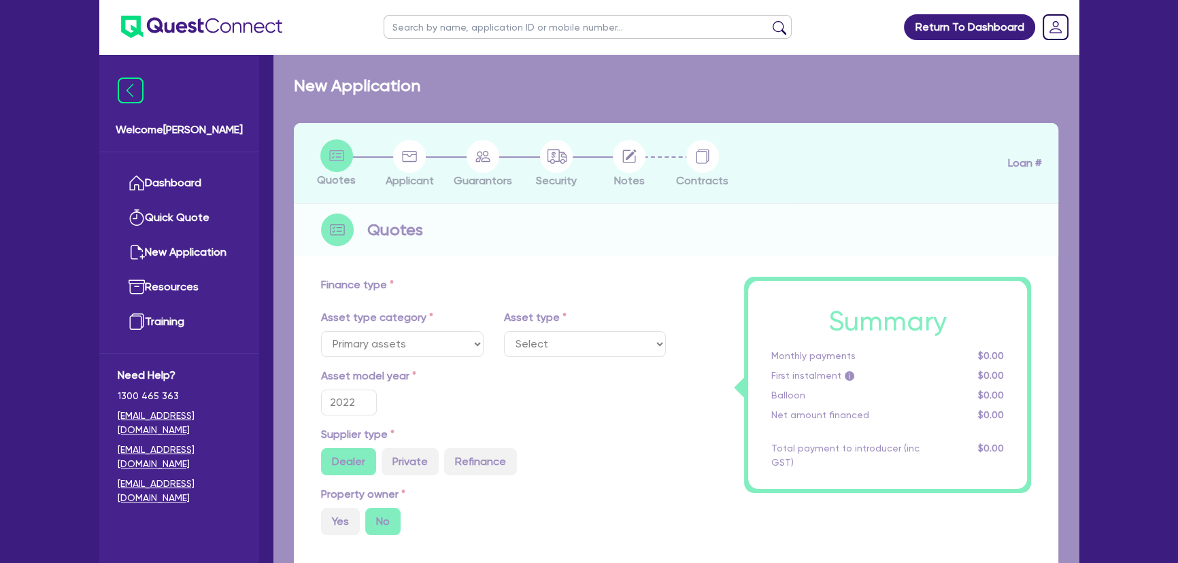
type input "269,500"
type input "19,500"
type input "30"
type input "80,850"
type input "5"
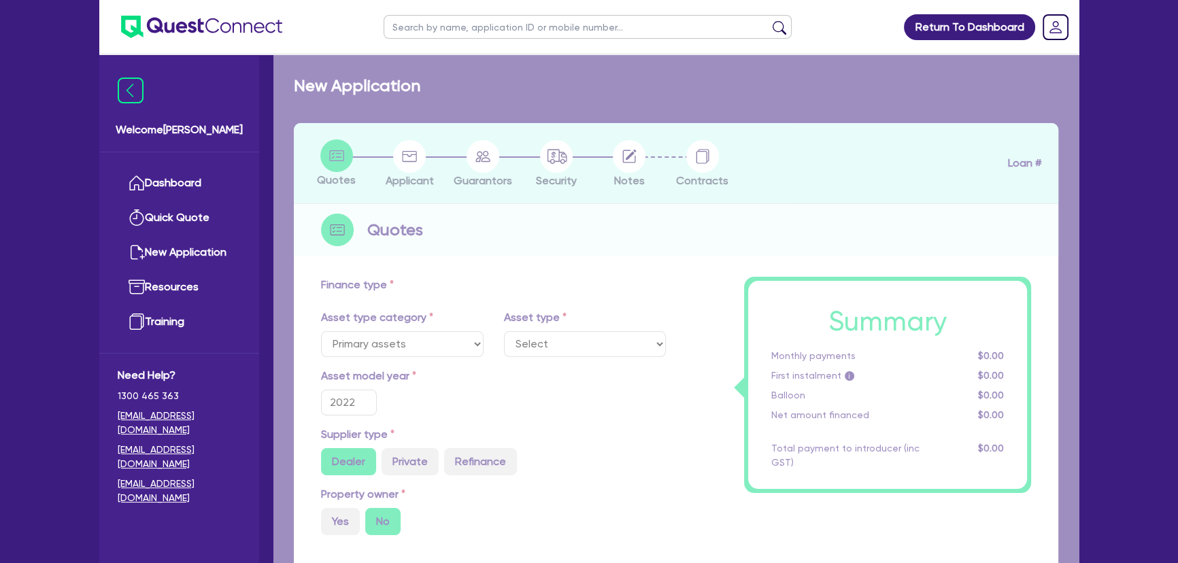
type input "12,500"
type input "10.74"
type input "695"
type input "990"
select select "HEAVY_TRUCKS"
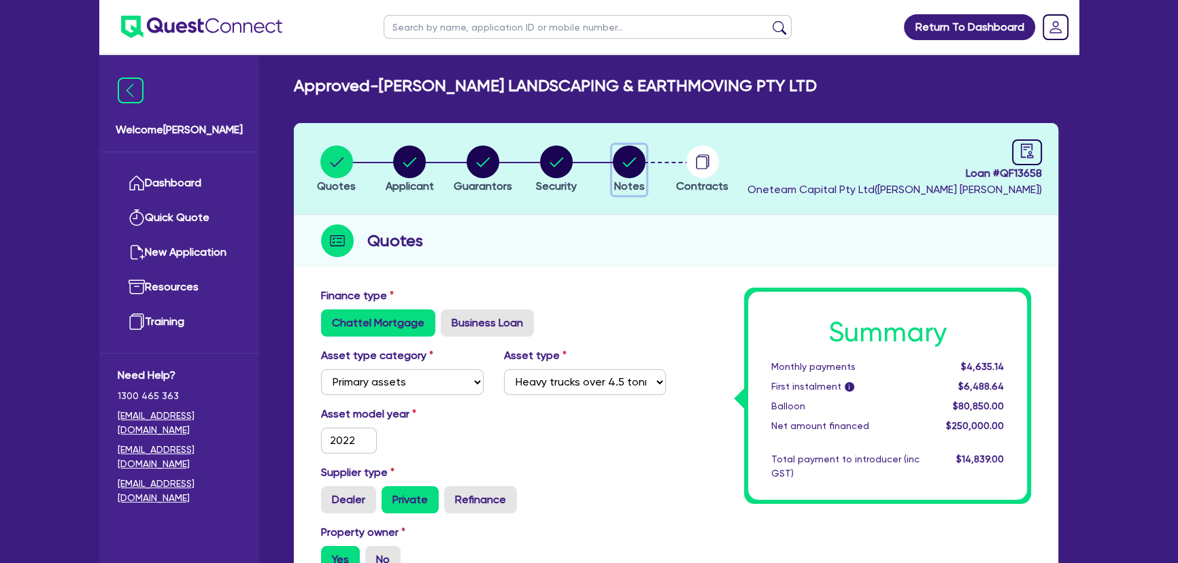
click at [626, 175] on circle "button" at bounding box center [629, 162] width 33 height 33
select select "Other"
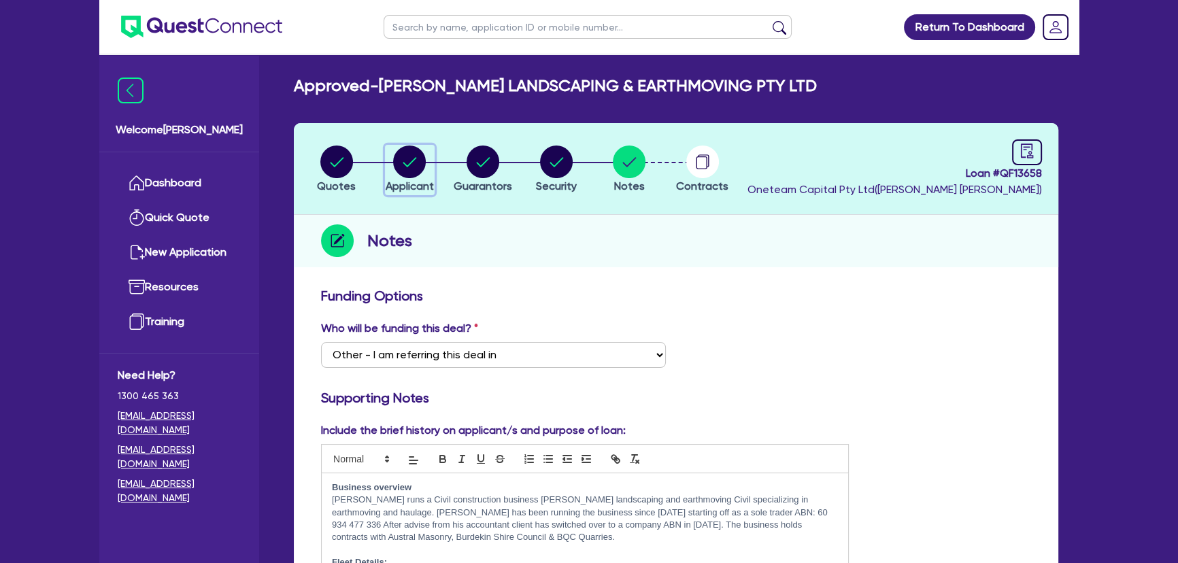
click at [422, 160] on circle "button" at bounding box center [409, 162] width 33 height 33
select select "COMPANY"
select select "BUILDING_CONSTRUCTION"
select select "BUSINESSES_LARGE_CONSTRUCTION_PROJECTS"
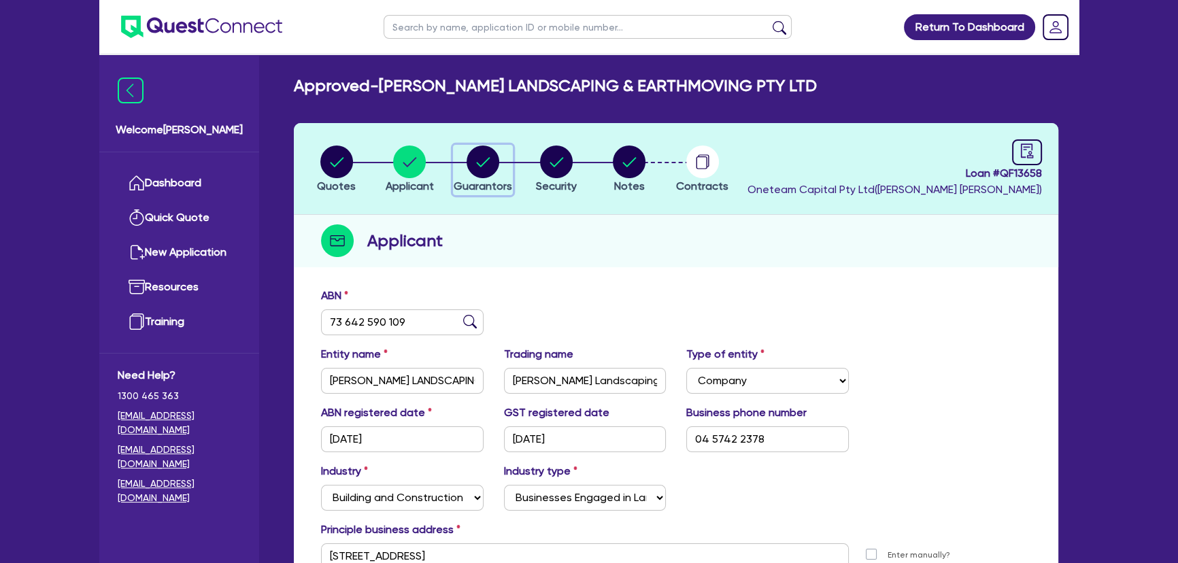
click at [496, 160] on circle "button" at bounding box center [482, 162] width 33 height 33
select select "MR"
select select "QLD"
select select "MARRIED"
select select "PROPERTY"
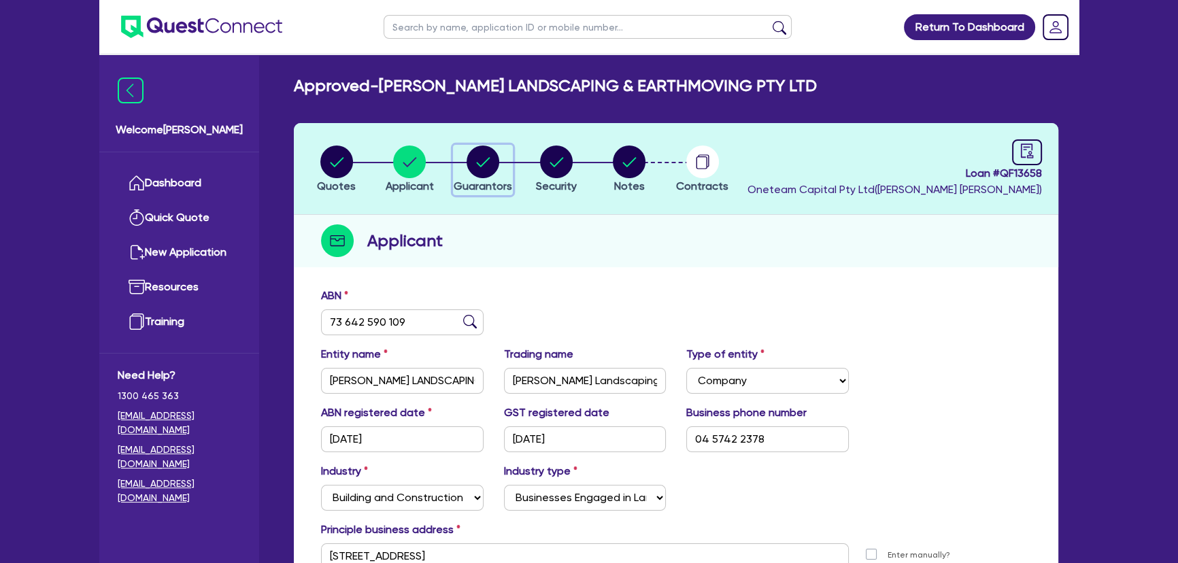
select select "INVESTMENT_PROPERTY"
select select "TRUCK"
select select "EQUIPMENT"
select select "TRAILER"
select select "HOUSEHOLD_PERSONAL"
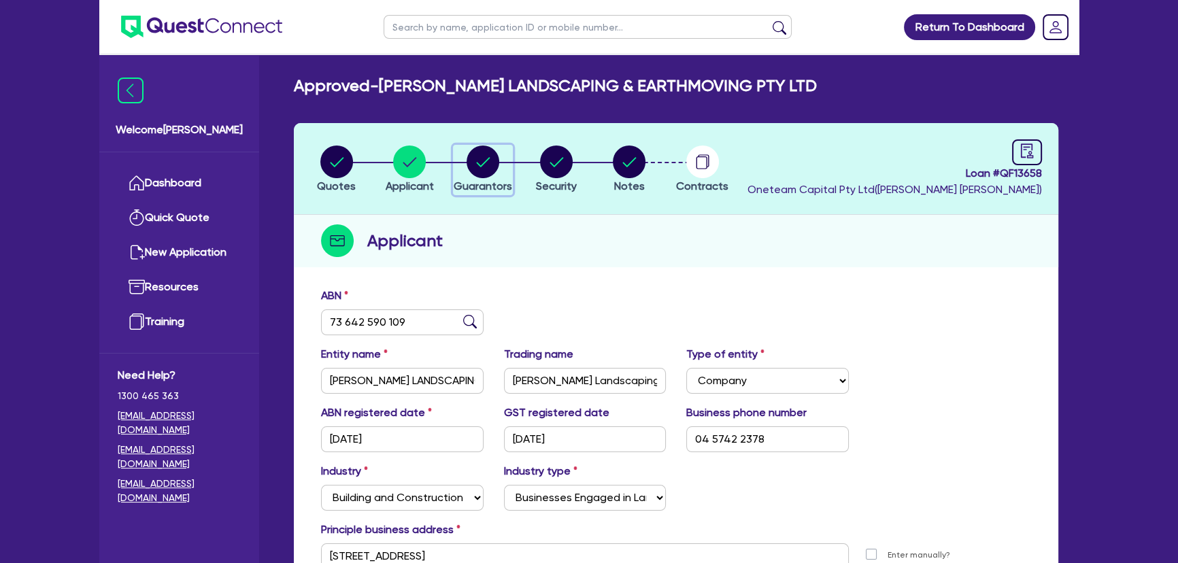
select select "TRUCK"
select select "TRAILER"
select select "MORTGAGE"
select select "TRUCK_LOAN"
select select "EQUIPMENT_LOAN"
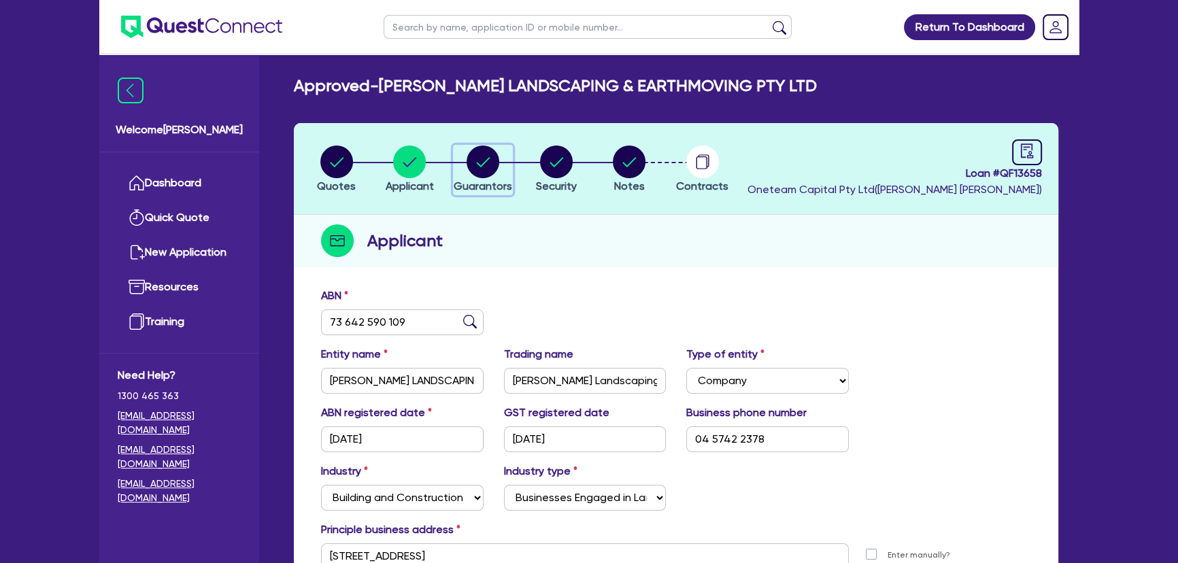
select select "TRAILER_LOAN"
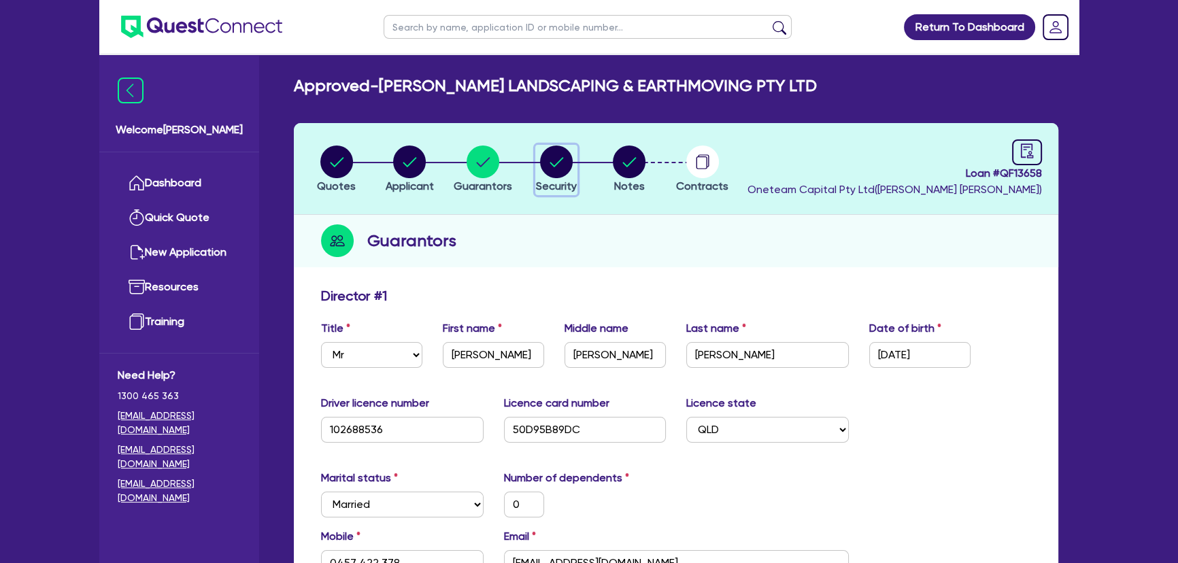
click at [556, 160] on circle "button" at bounding box center [556, 162] width 33 height 33
select select "PRIMARY_ASSETS"
select select "HEAVY_TRUCKS"
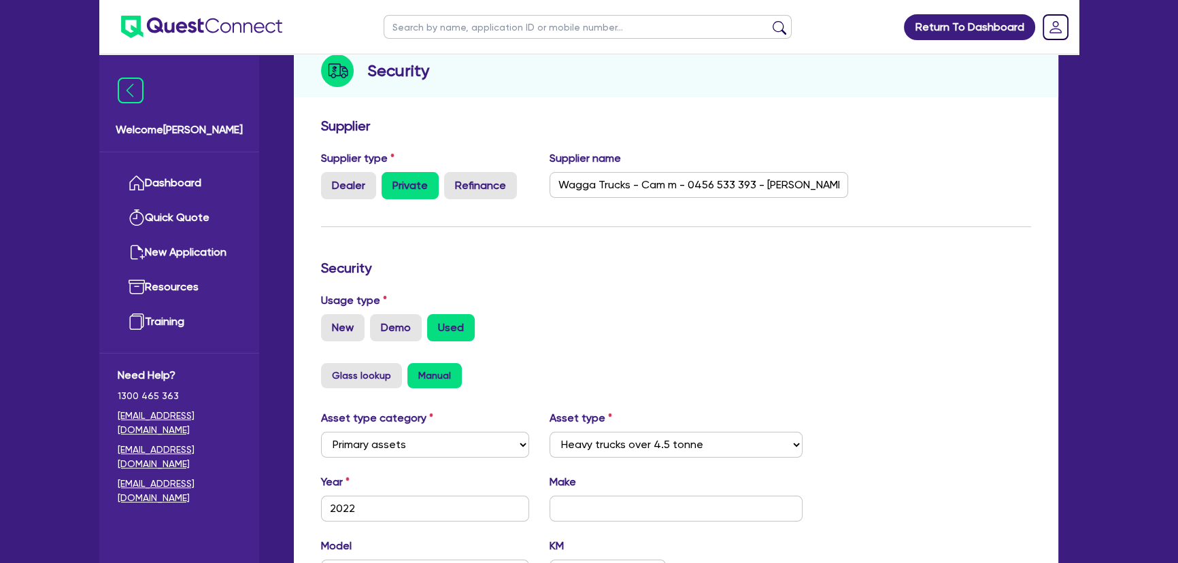
scroll to position [61, 0]
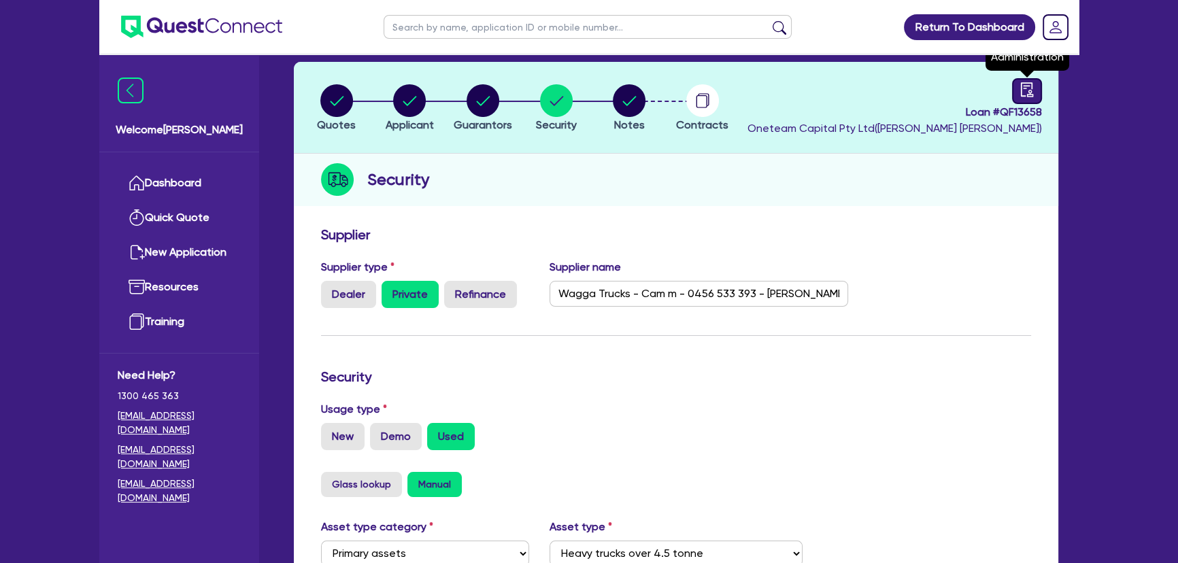
click at [1014, 80] on link at bounding box center [1027, 91] width 30 height 26
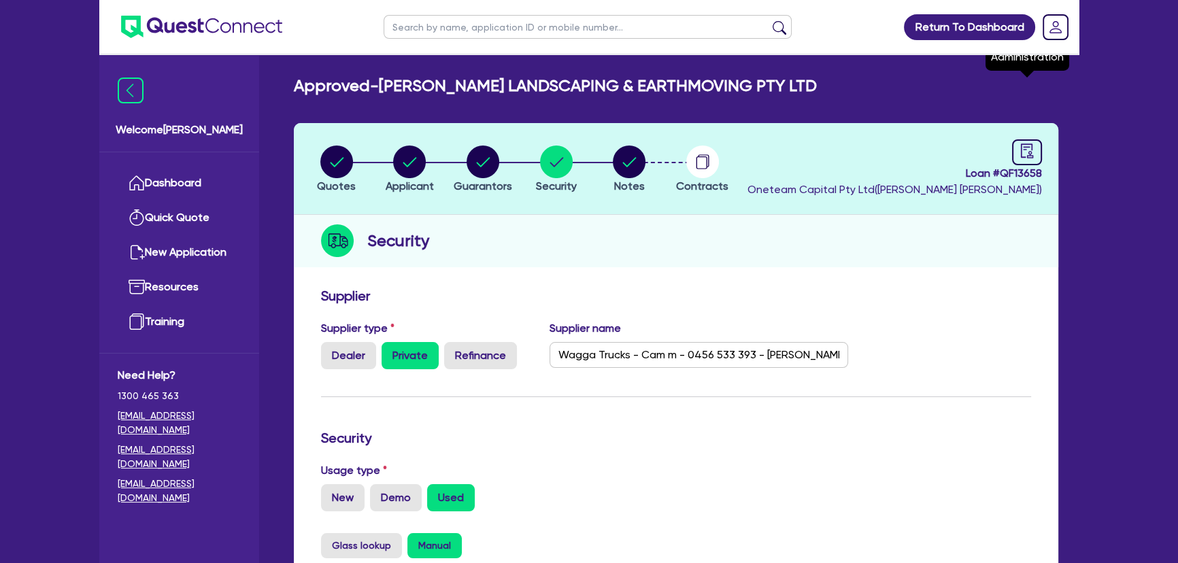
select select "APPROVED_WAITING_FOR_MORE_INFO"
select select "Moneytech"
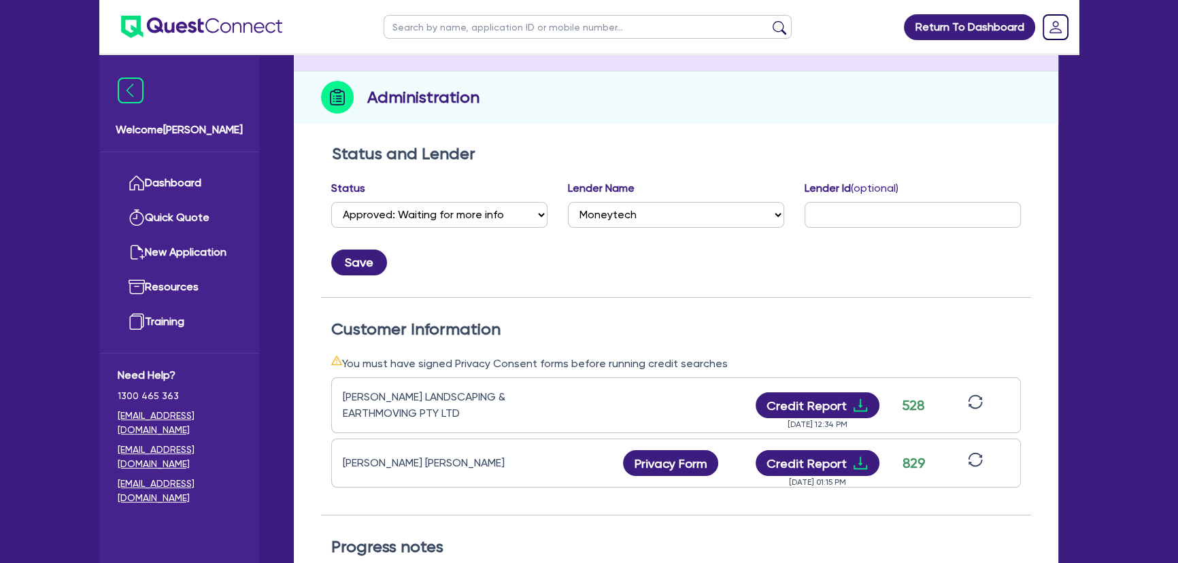
scroll to position [309, 0]
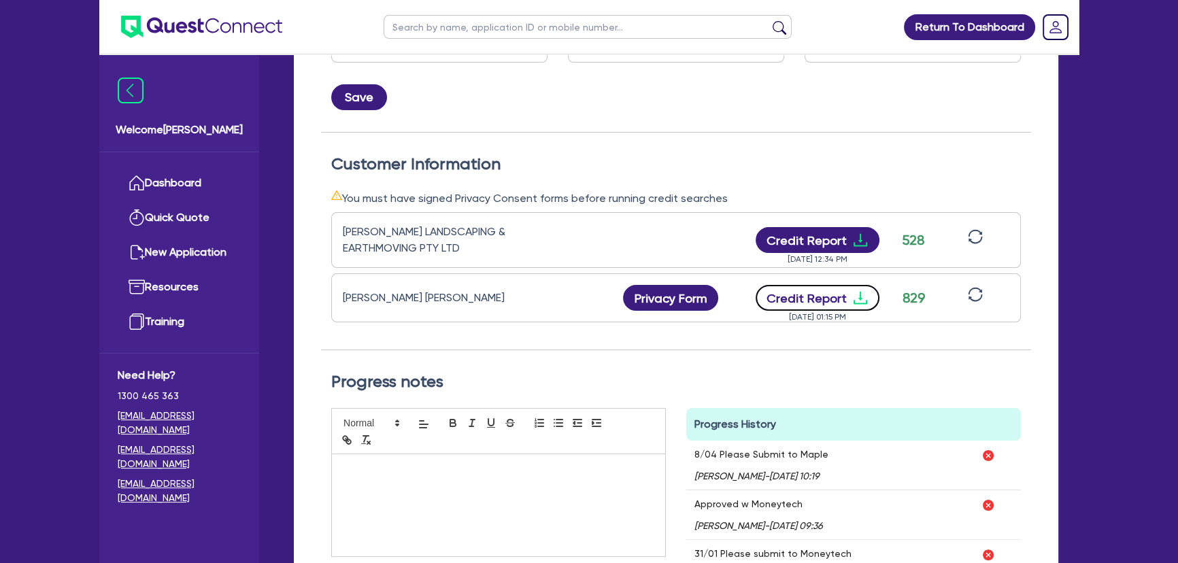
click at [854, 295] on icon "download" at bounding box center [860, 298] width 16 height 16
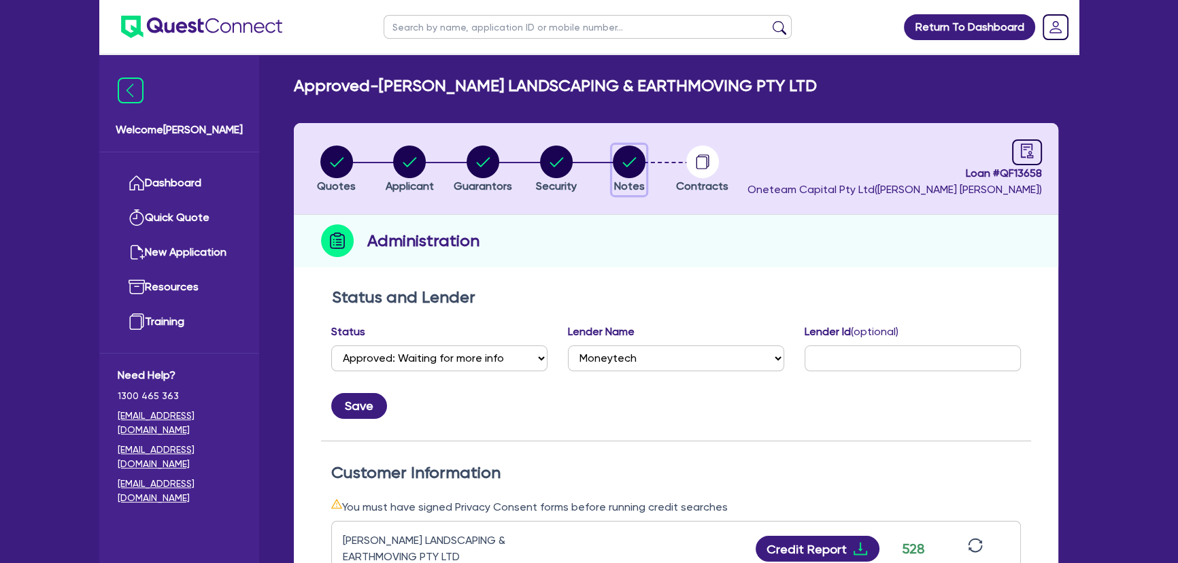
click at [636, 160] on circle "button" at bounding box center [629, 162] width 33 height 33
select select "Other"
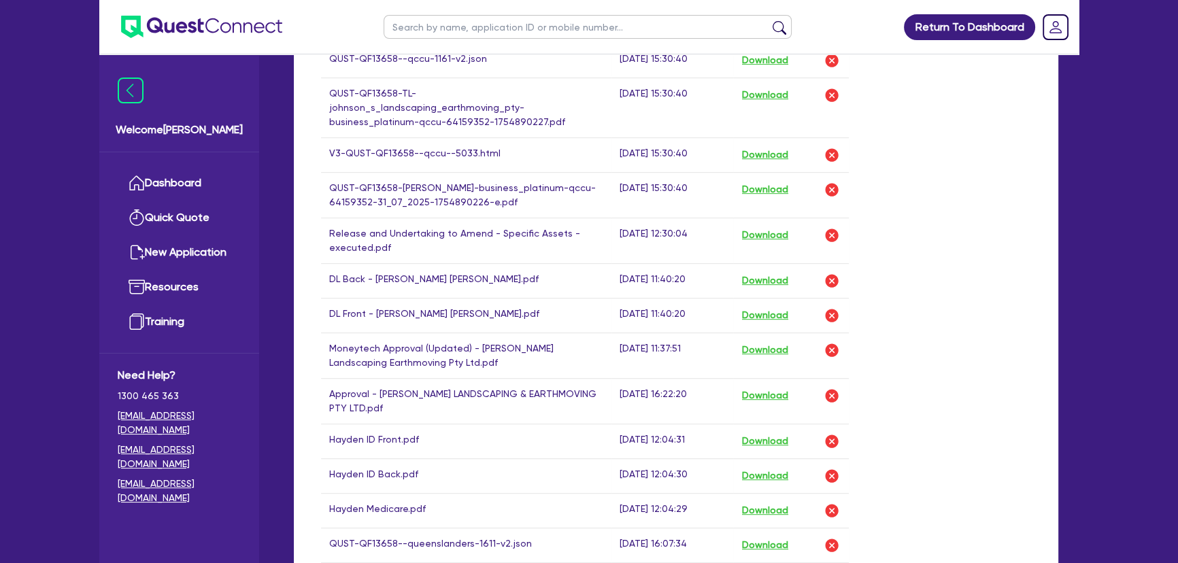
scroll to position [1050, 0]
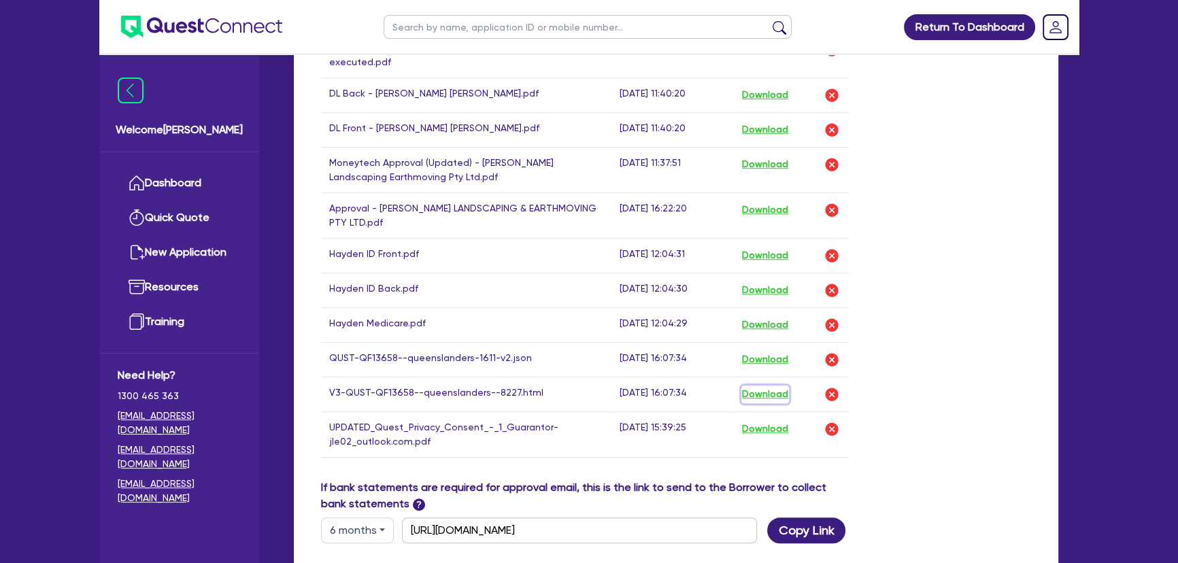
click at [755, 386] on button "Download" at bounding box center [765, 395] width 48 height 18
click at [227, 42] on ul at bounding box center [190, 27] width 183 height 54
click at [212, 24] on img at bounding box center [201, 27] width 161 height 22
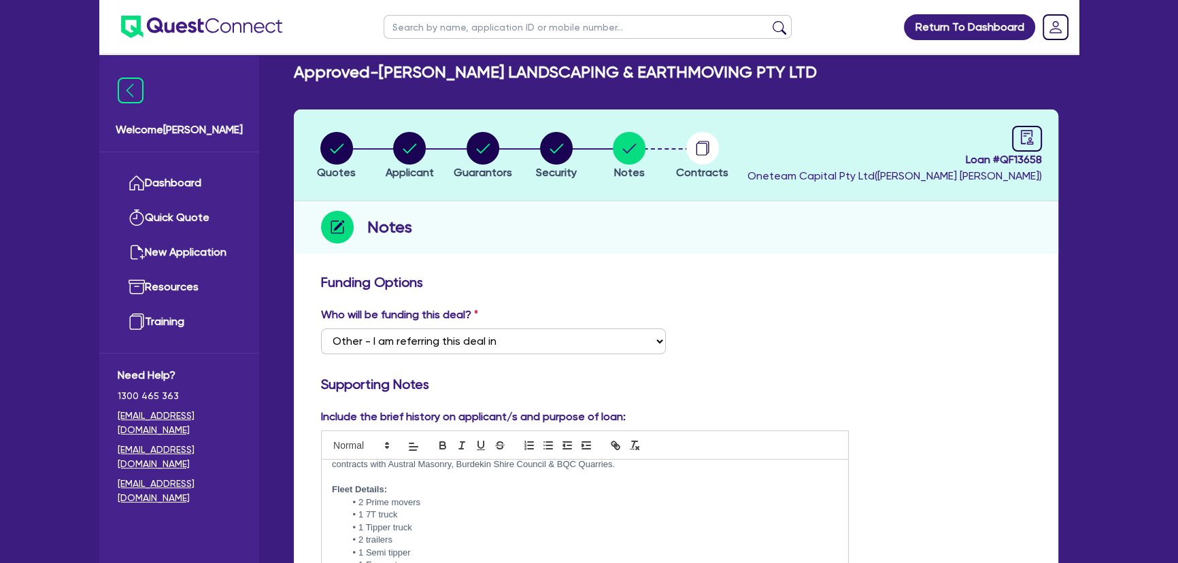
scroll to position [0, 0]
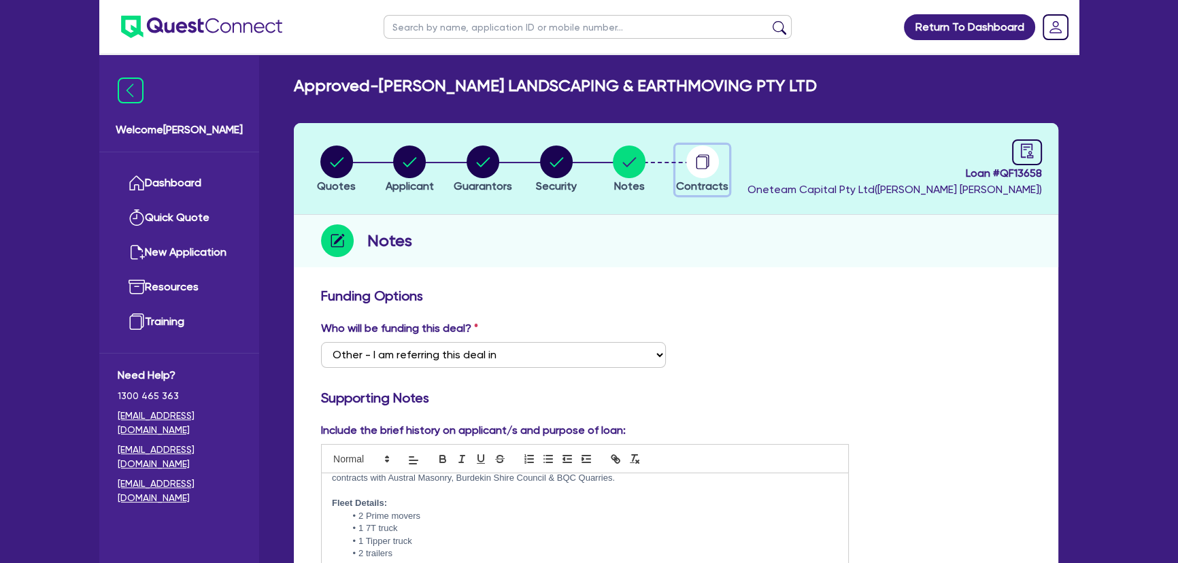
click at [706, 156] on circle "button" at bounding box center [702, 162] width 33 height 33
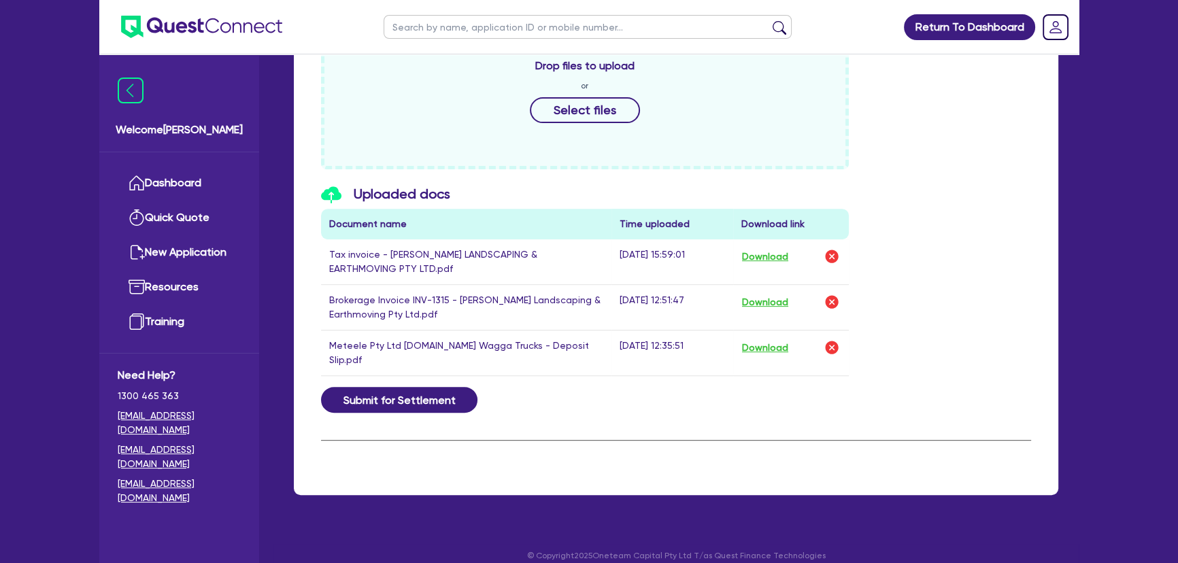
scroll to position [640, 0]
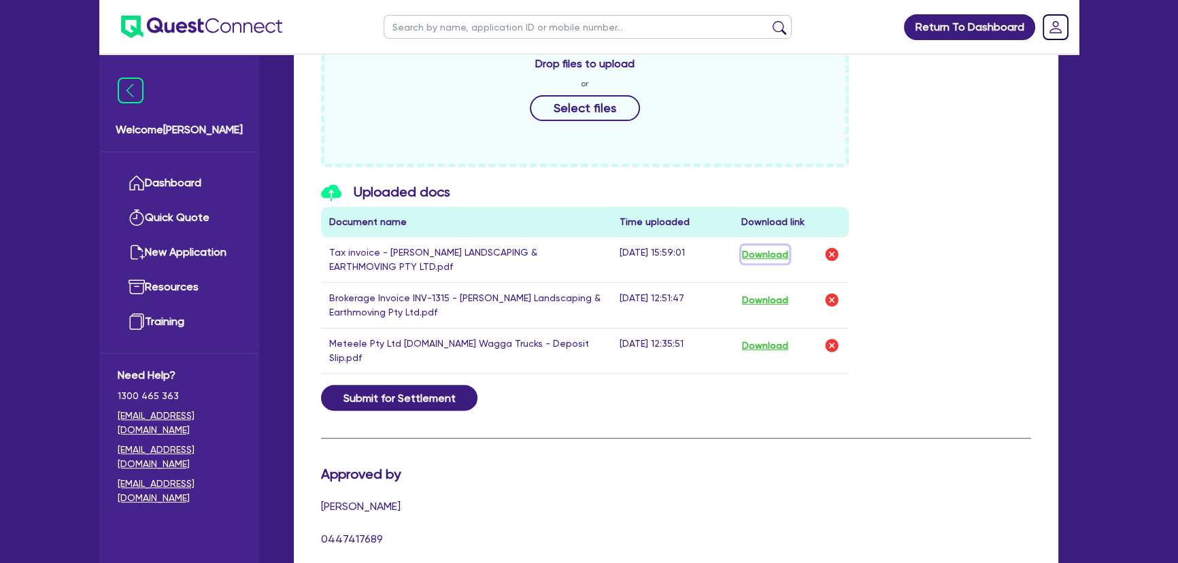
click at [758, 252] on button "Download" at bounding box center [765, 254] width 48 height 18
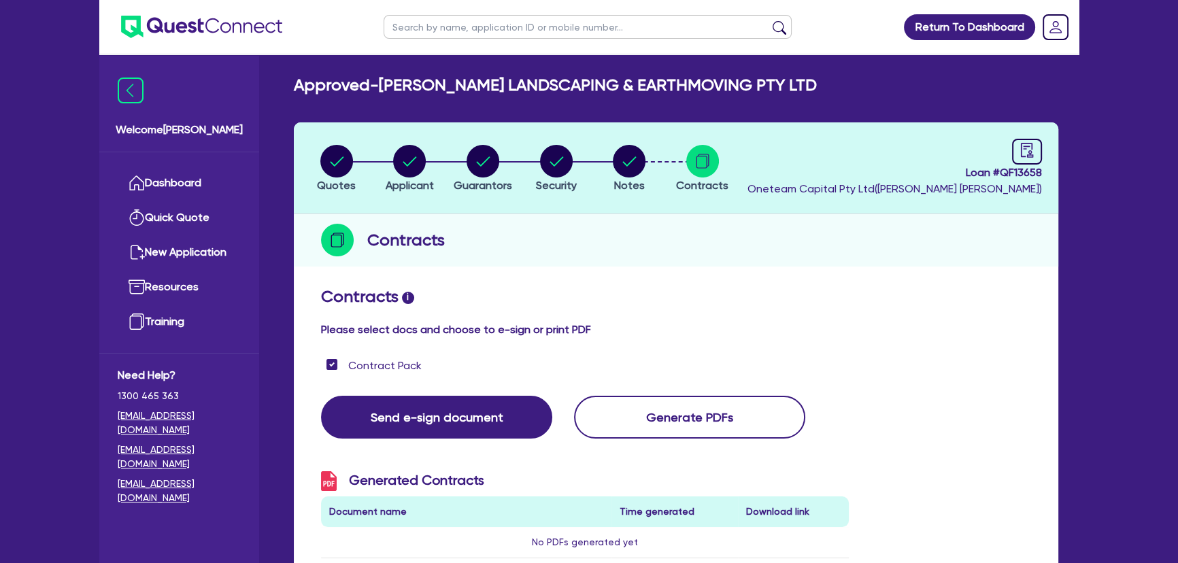
scroll to position [0, 0]
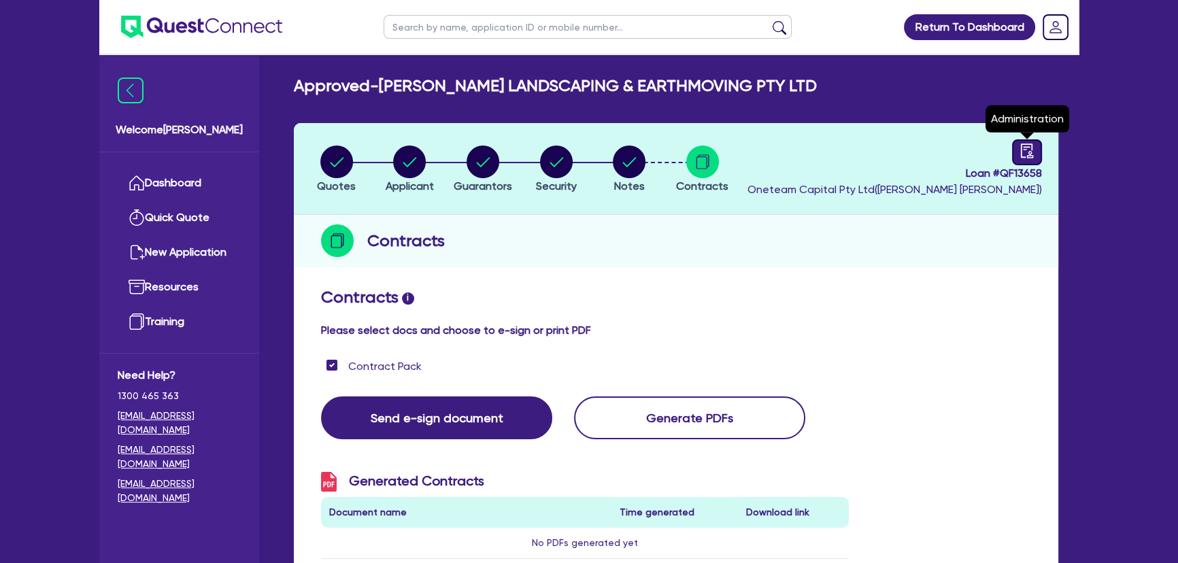
click at [1025, 146] on icon "audit" at bounding box center [1027, 150] width 12 height 14
select select "APPROVED_WAITING_FOR_MORE_INFO"
select select "Moneytech"
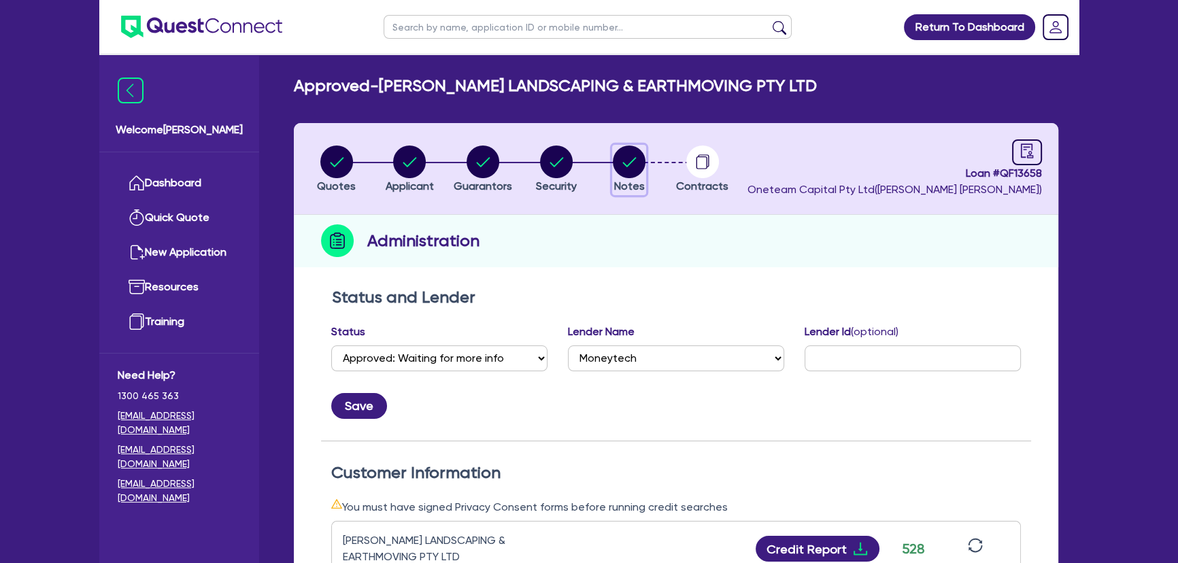
click at [626, 171] on circle "button" at bounding box center [629, 162] width 33 height 33
select select "Other"
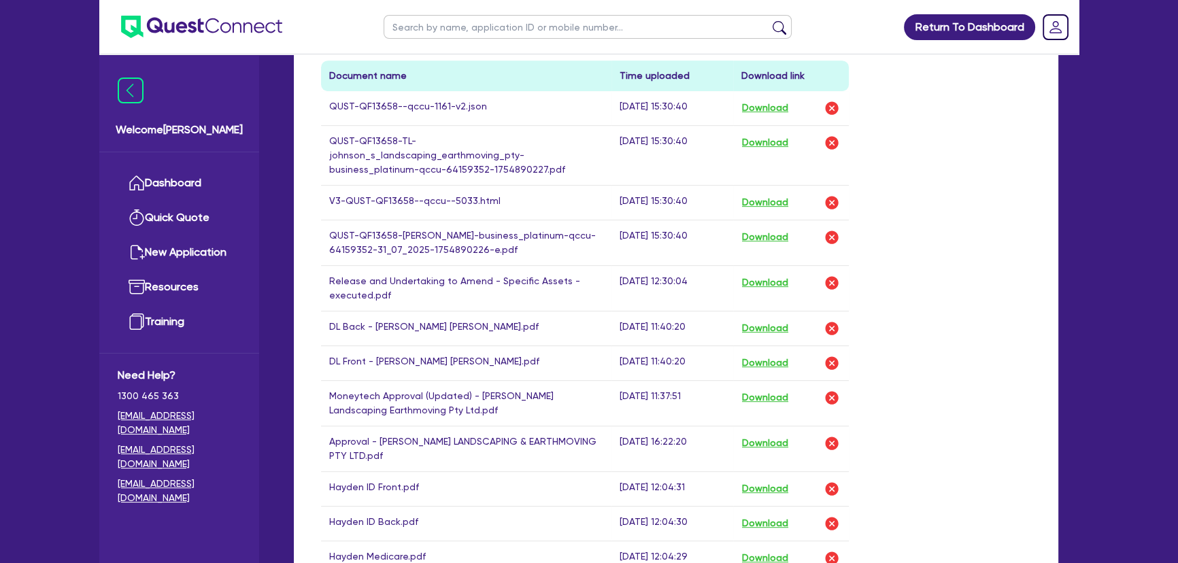
scroll to position [803, 0]
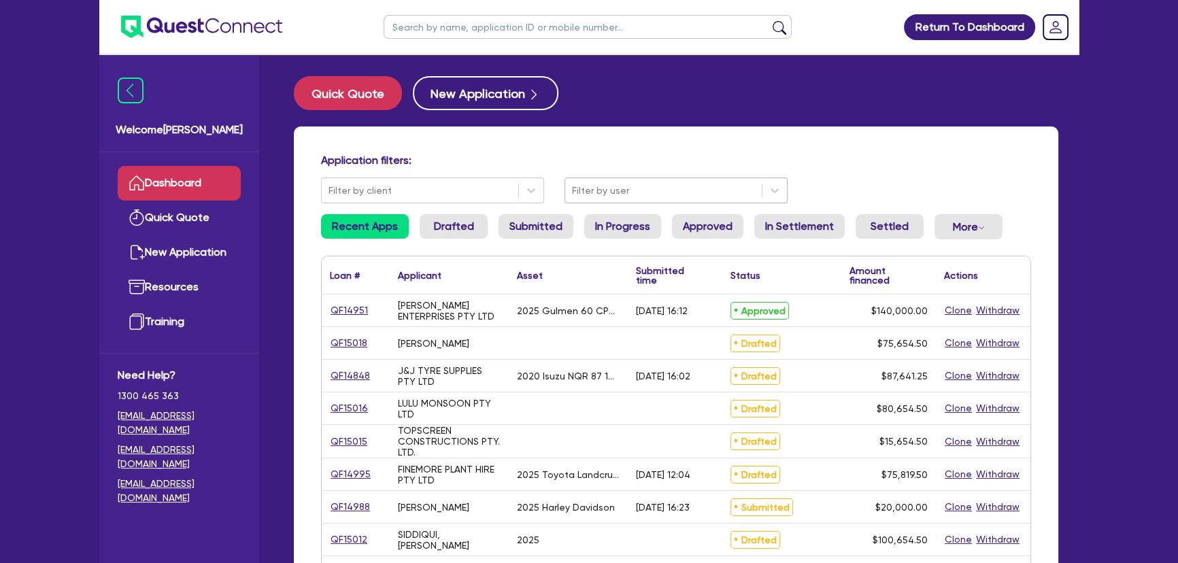
click at [647, 186] on div at bounding box center [663, 190] width 183 height 17
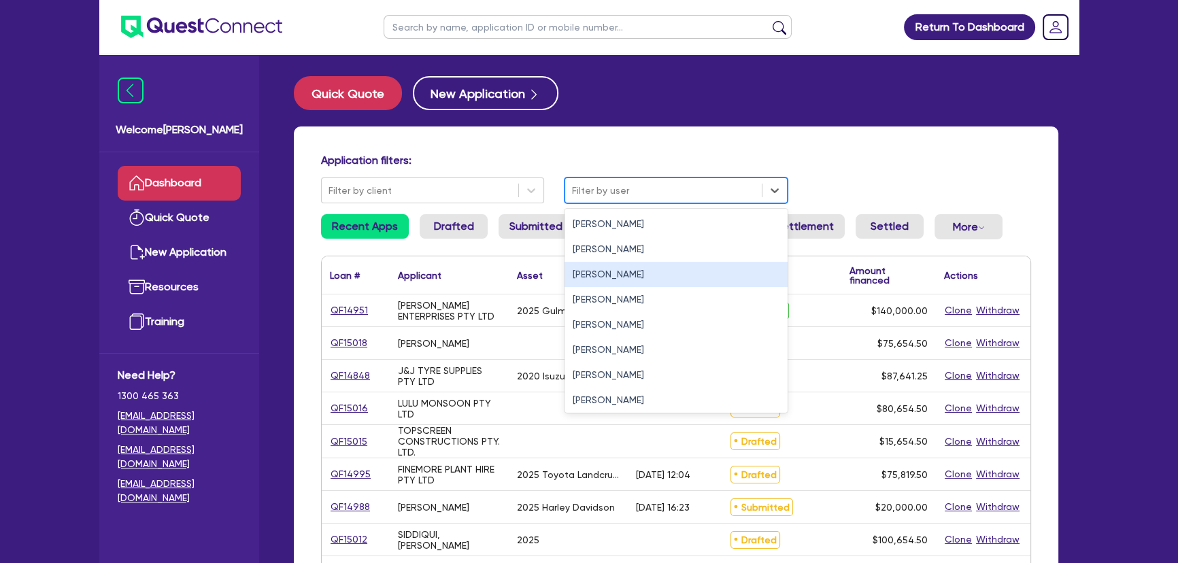
click at [606, 274] on div "[PERSON_NAME]" at bounding box center [675, 274] width 223 height 25
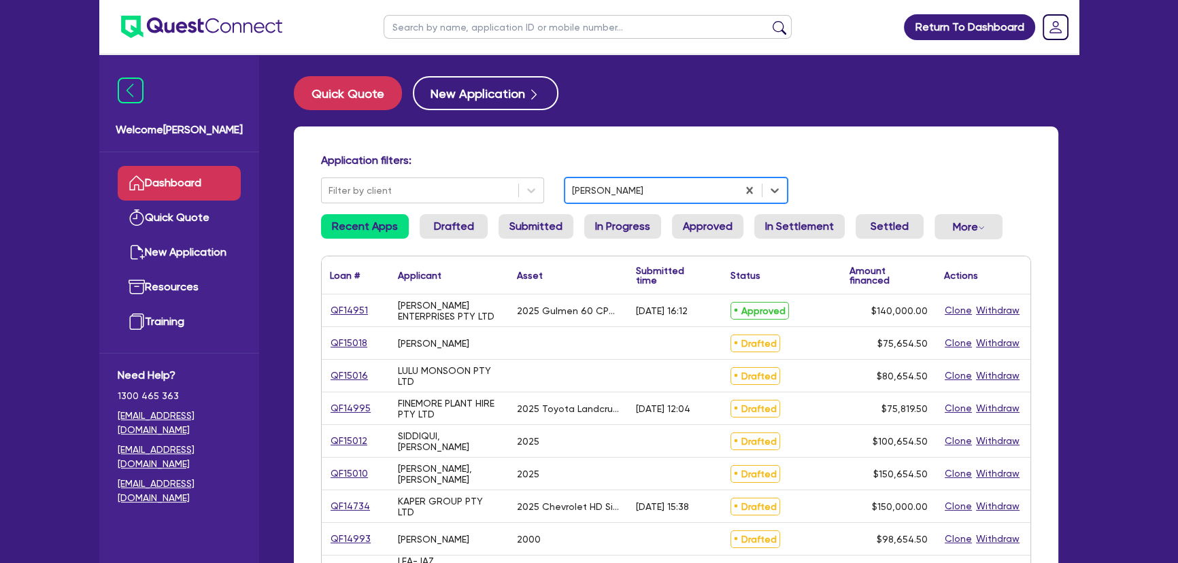
click at [538, 31] on input "text" at bounding box center [587, 27] width 408 height 24
type input "[PERSON_NAME]"
click at [768, 20] on button "submit" at bounding box center [779, 29] width 22 height 19
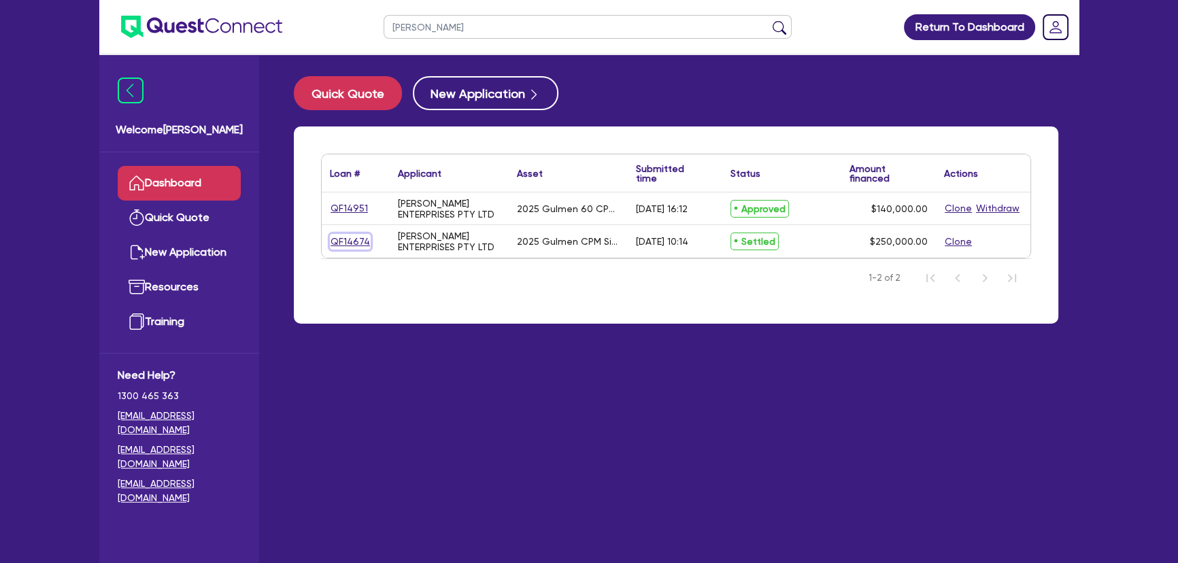
click at [342, 243] on link "QF14674" at bounding box center [350, 242] width 41 height 16
select select "SECONDARY_ASSETS"
select select "PRINTING_AND_PACKAGING_EQUIPMENT"
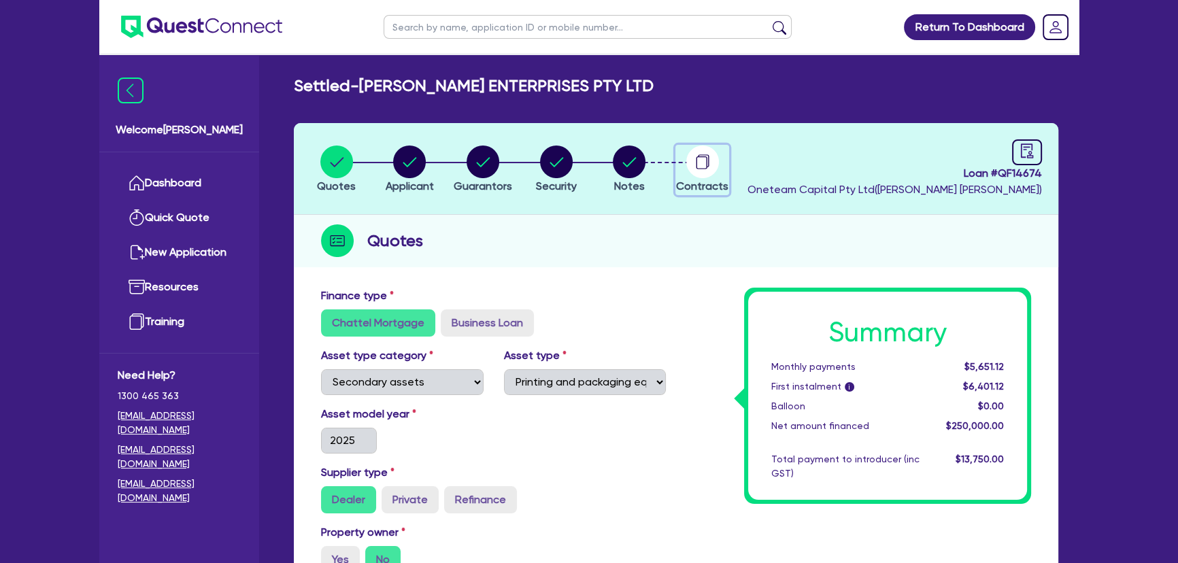
click at [685, 165] on div "button" at bounding box center [702, 162] width 52 height 33
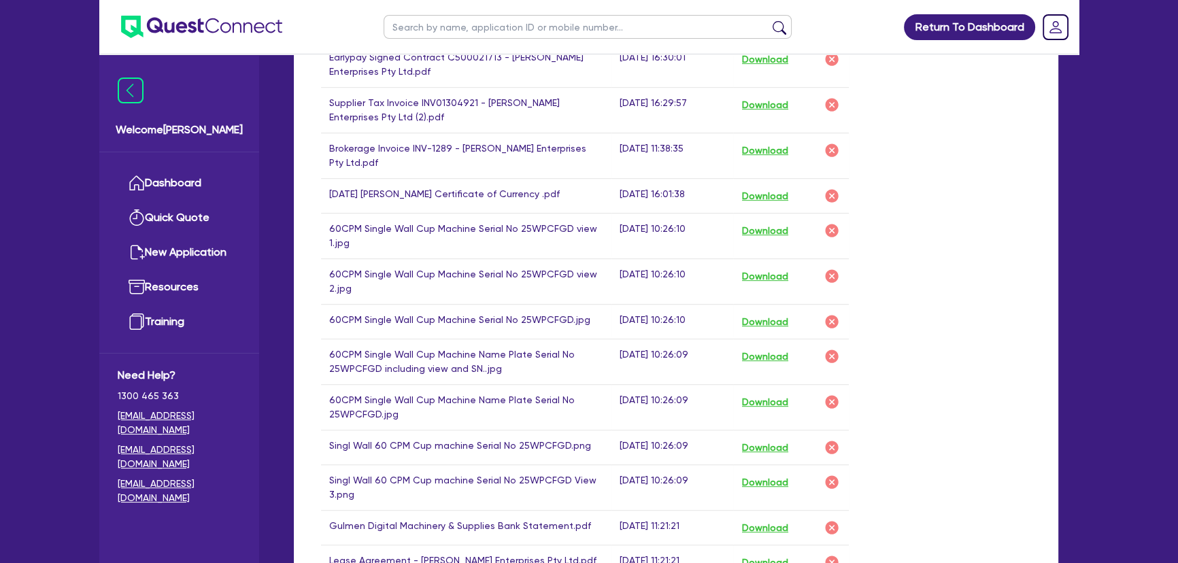
scroll to position [741, 0]
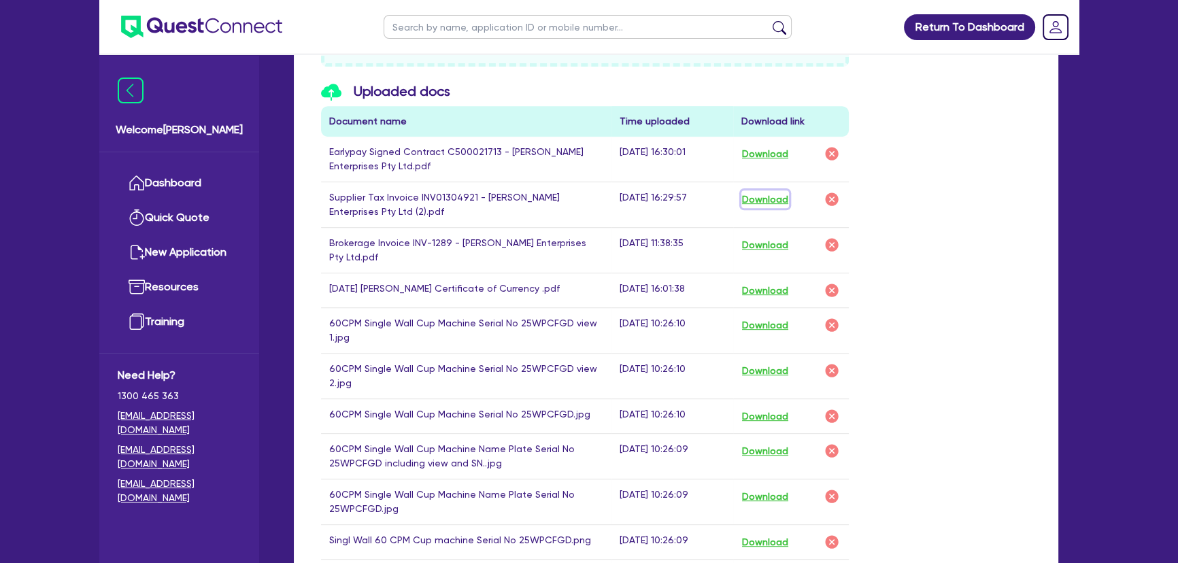
click at [768, 196] on button "Download" at bounding box center [765, 199] width 48 height 18
click at [196, 31] on img at bounding box center [201, 27] width 161 height 22
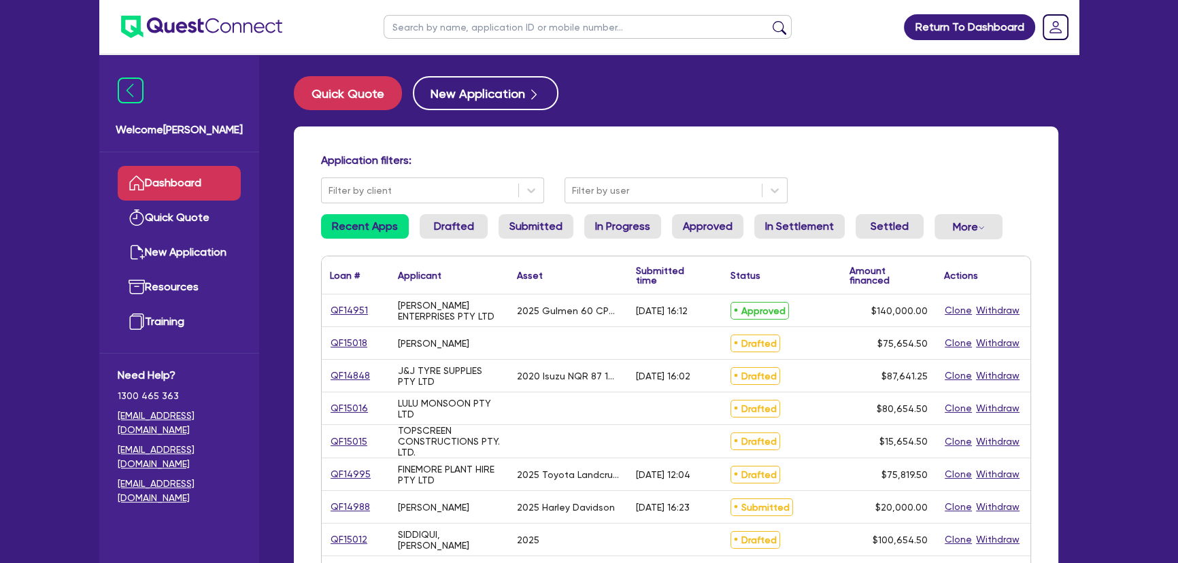
click at [449, 33] on input "text" at bounding box center [587, 27] width 408 height 24
click at [361, 305] on link "QF14951" at bounding box center [349, 311] width 39 height 16
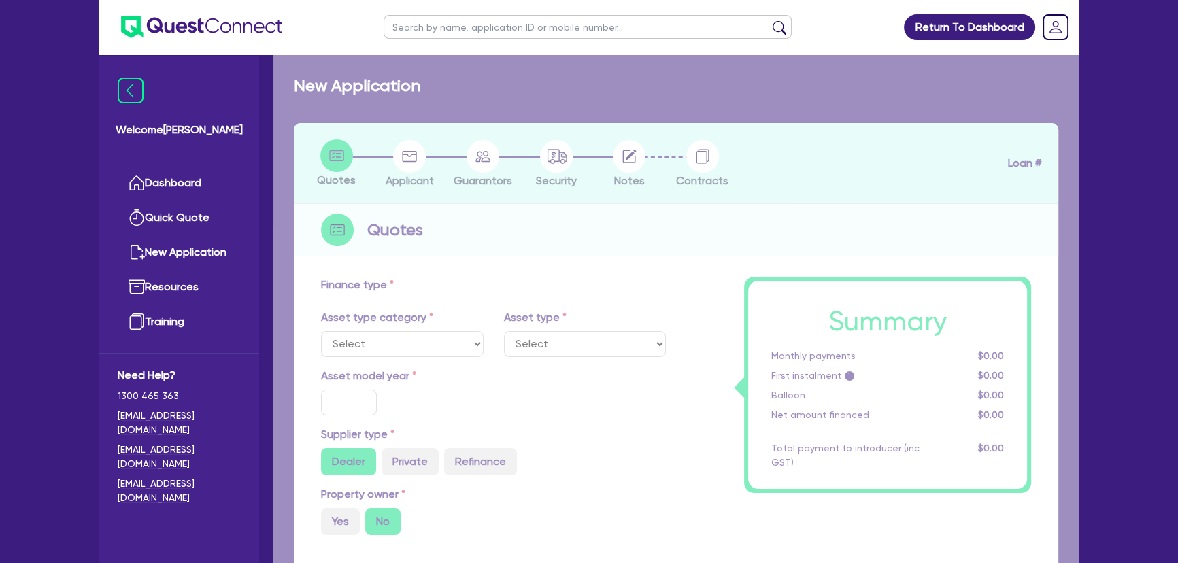
select select "SECONDARY_ASSETS"
type input "2025"
radio input "true"
type input "140,000"
type input "8"
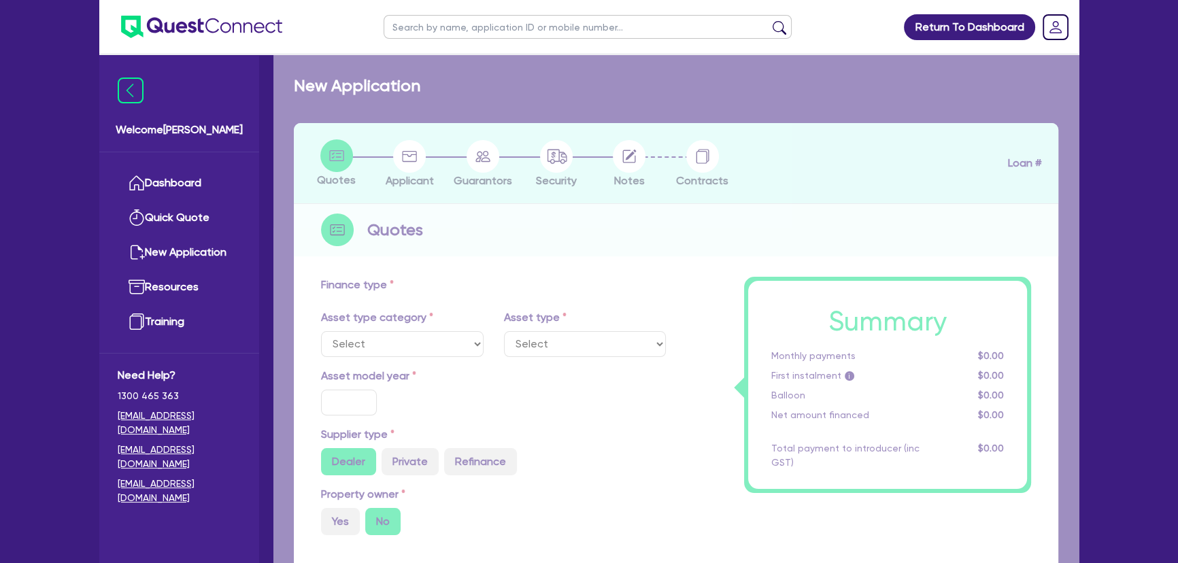
type input "11,200"
type input "8.74"
type input "499"
select select "PRINTING_AND_PACKAGING_EQUIPMENT"
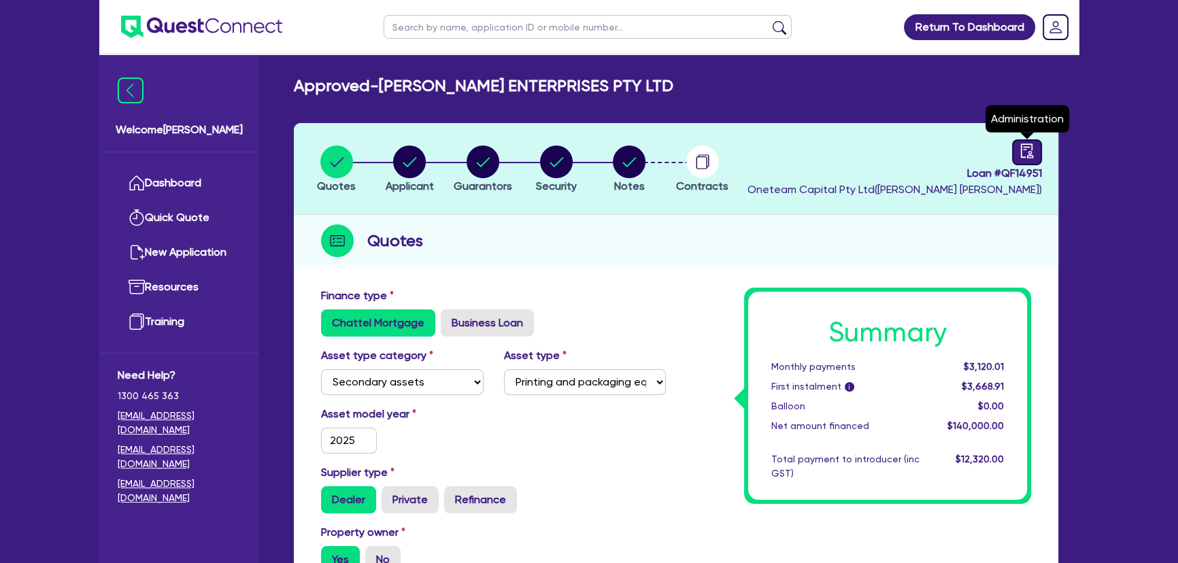
click at [1023, 142] on link at bounding box center [1027, 152] width 30 height 26
select select "APPROVED_WAITING_FOR_MORE_INFO"
select select "Other"
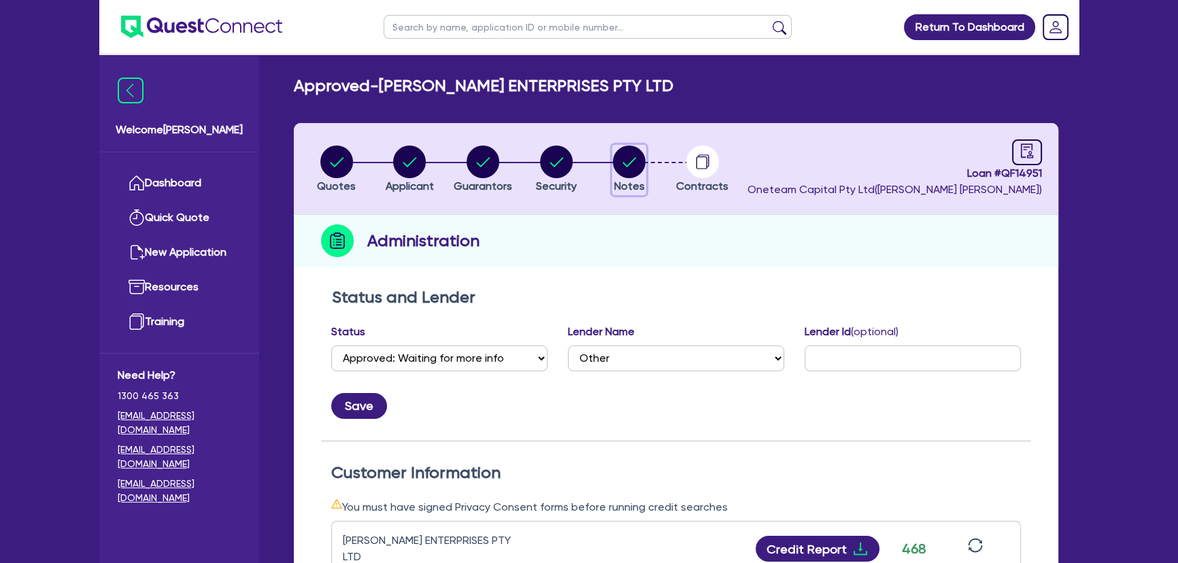
click at [636, 160] on circle "button" at bounding box center [629, 162] width 33 height 33
select select "Other"
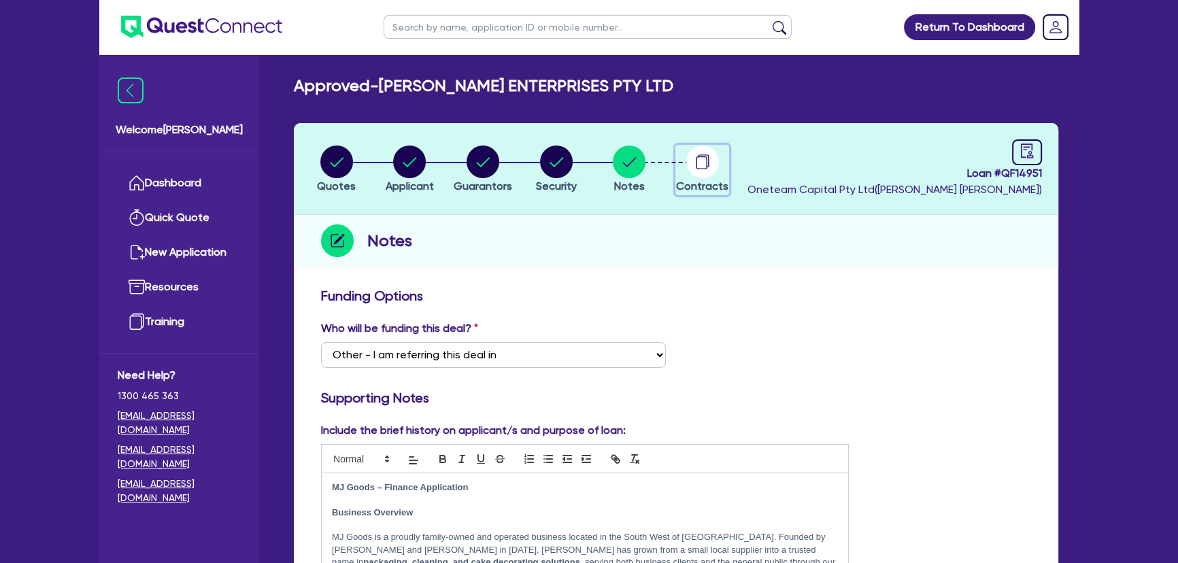
click at [693, 177] on button "Contracts" at bounding box center [702, 170] width 54 height 50
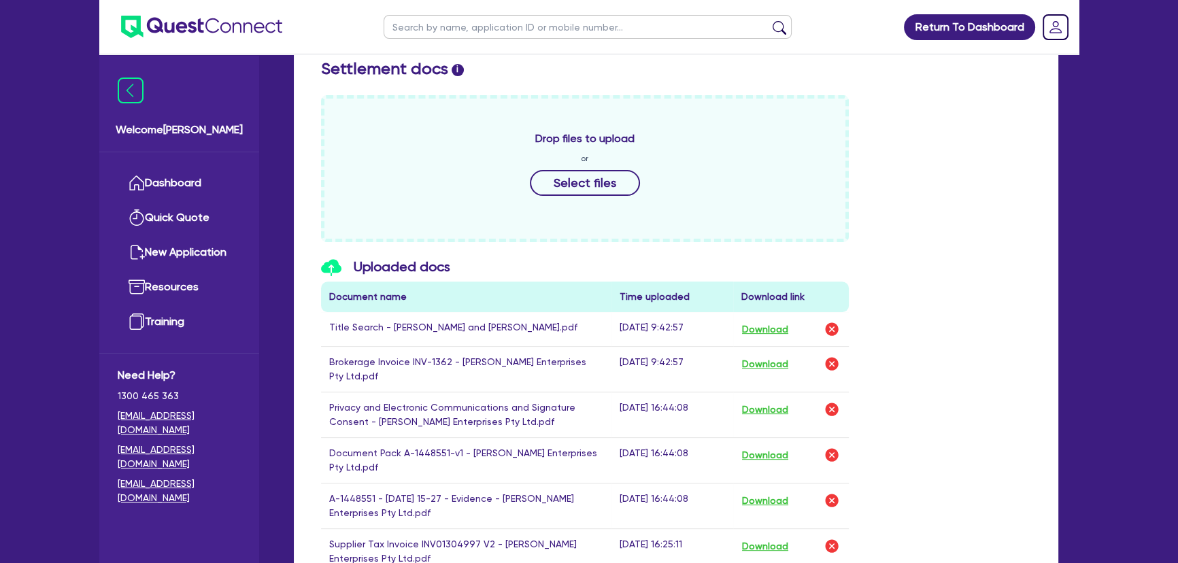
scroll to position [741, 0]
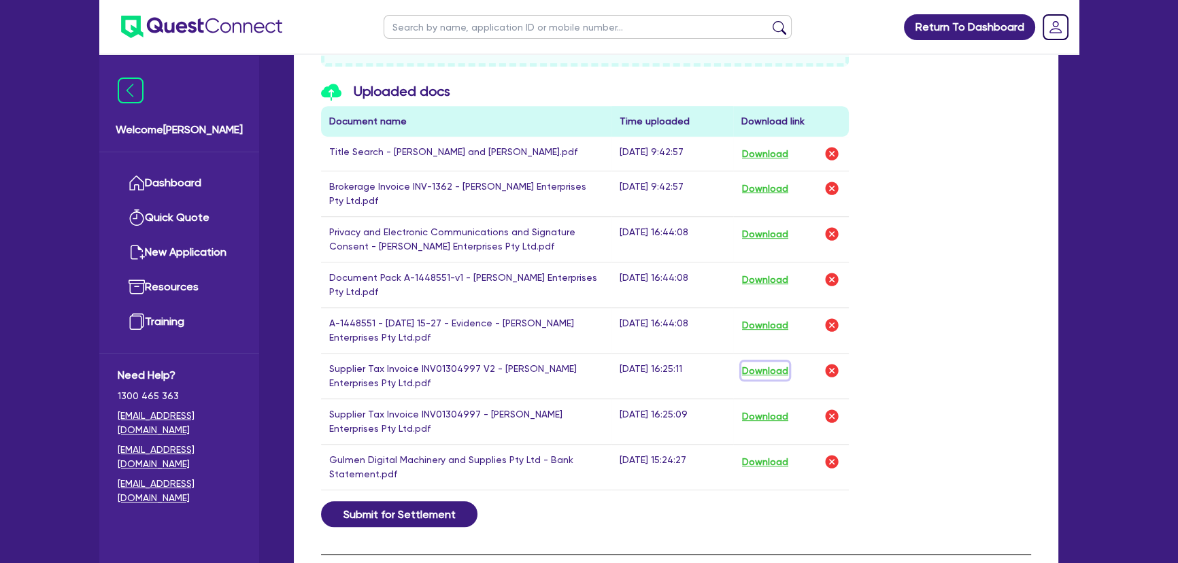
click at [768, 362] on button "Download" at bounding box center [765, 371] width 48 height 18
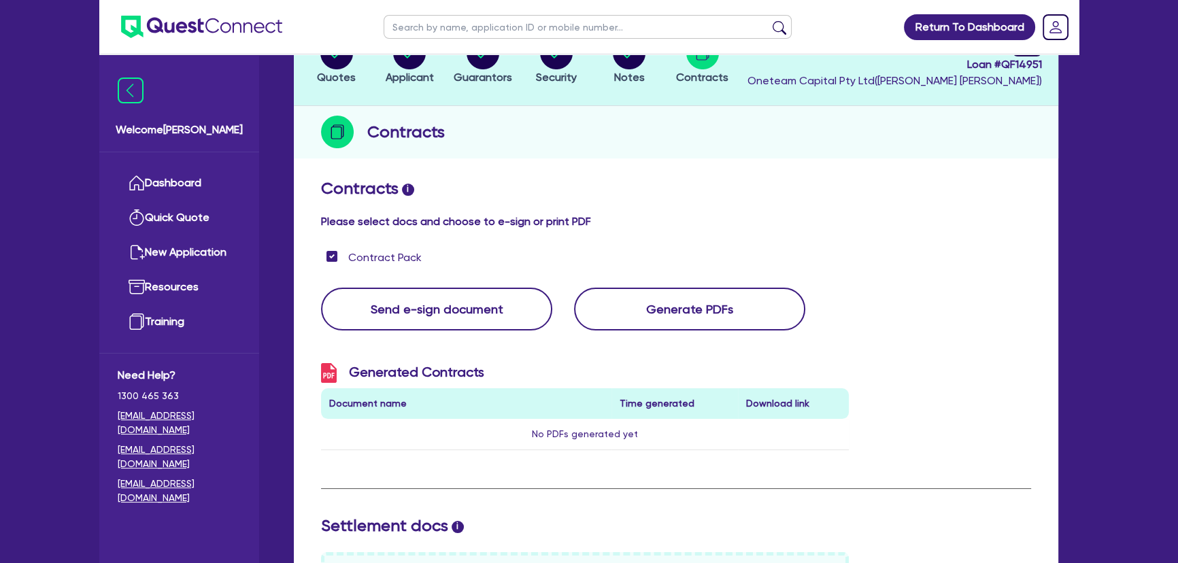
scroll to position [0, 0]
